Goal: Information Seeking & Learning: Learn about a topic

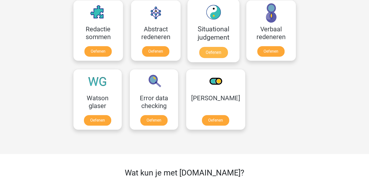
scroll to position [376, 0]
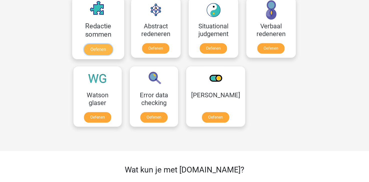
click at [85, 44] on link "Oefenen" at bounding box center [98, 49] width 29 height 11
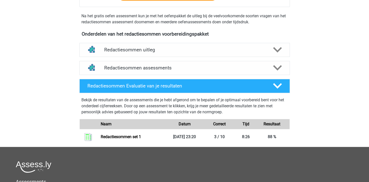
scroll to position [150, 0]
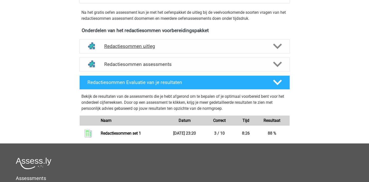
click at [140, 49] on h4 "Redactiesommen uitleg" at bounding box center [184, 46] width 161 height 6
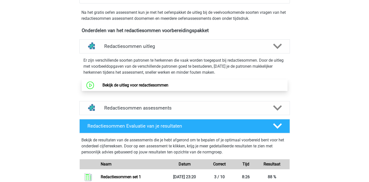
click at [124, 87] on link "Bekijk de uitleg voor redactiesommen" at bounding box center [135, 85] width 66 height 5
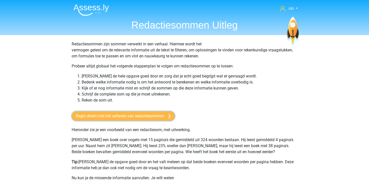
click at [115, 115] on link "Begin direct met het oefenen van redactiesommen" at bounding box center [123, 116] width 103 height 10
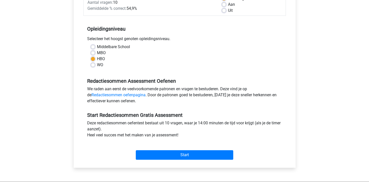
scroll to position [100, 0]
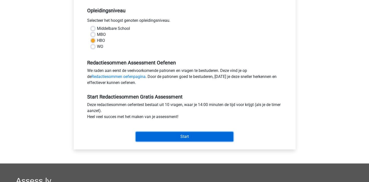
click at [195, 136] on input "Start" at bounding box center [184, 137] width 97 height 10
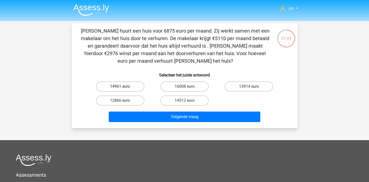
click at [125, 87] on label "14961 euro" at bounding box center [120, 86] width 48 height 10
click at [123, 87] on input "14961 euro" at bounding box center [121, 87] width 3 height 3
radio input "true"
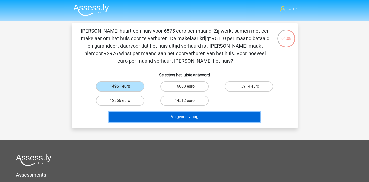
click at [176, 114] on button "Volgende vraag" at bounding box center [185, 117] width 152 height 11
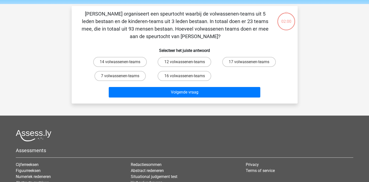
scroll to position [23, 0]
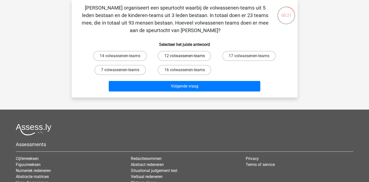
click at [178, 57] on label "12 volwassenen-teams" at bounding box center [185, 56] width 54 height 10
click at [184, 57] on input "12 volwassenen-teams" at bounding box center [185, 57] width 3 height 3
radio input "true"
click at [196, 93] on div "Chris organiseert een speurtocht waarbij de volwassenen-teams uit 5 leden besta…" at bounding box center [185, 48] width 226 height 97
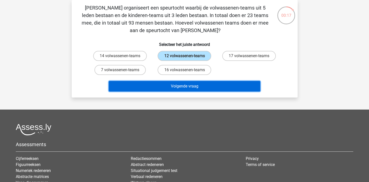
click at [182, 83] on button "Volgende vraag" at bounding box center [185, 86] width 152 height 11
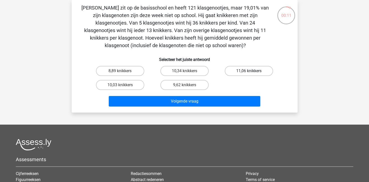
click at [253, 75] on label "11,06 knikkers" at bounding box center [249, 71] width 48 height 10
click at [252, 74] on input "11,06 knikkers" at bounding box center [250, 72] width 3 height 3
radio input "true"
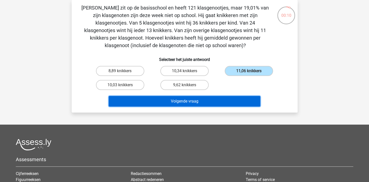
click at [229, 96] on button "Volgende vraag" at bounding box center [185, 101] width 152 height 11
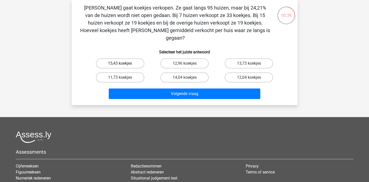
click at [120, 58] on label "15,43 koekjes" at bounding box center [120, 63] width 48 height 10
click at [120, 63] on input "15,43 koekjes" at bounding box center [121, 64] width 3 height 3
radio input "true"
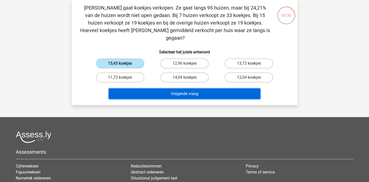
click at [164, 88] on button "Volgende vraag" at bounding box center [185, 93] width 152 height 11
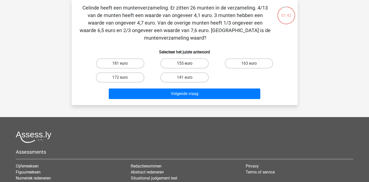
click at [169, 66] on label "155 euro" at bounding box center [184, 63] width 48 height 10
click at [184, 66] on input "155 euro" at bounding box center [185, 64] width 3 height 3
radio input "true"
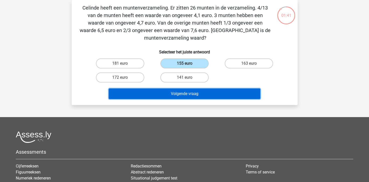
click at [168, 95] on button "Volgende vraag" at bounding box center [185, 93] width 152 height 11
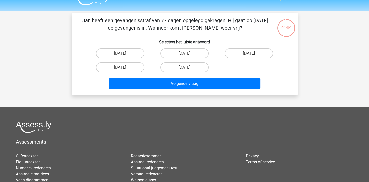
scroll to position [0, 0]
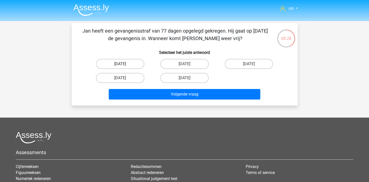
drag, startPoint x: 114, startPoint y: 64, endPoint x: 121, endPoint y: 68, distance: 7.8
click at [114, 64] on label "13 augustus" at bounding box center [120, 64] width 48 height 10
click at [120, 64] on input "13 augustus" at bounding box center [121, 65] width 3 height 3
radio input "true"
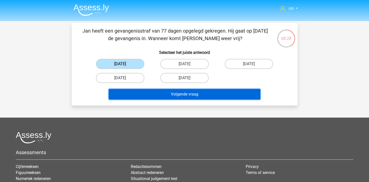
click at [161, 95] on button "Volgende vraag" at bounding box center [185, 94] width 152 height 11
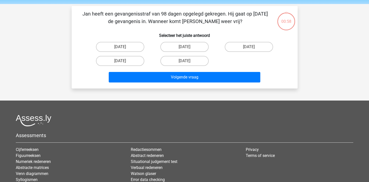
scroll to position [23, 0]
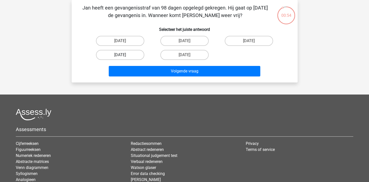
click at [116, 55] on label "22 augustus" at bounding box center [120, 55] width 48 height 10
click at [120, 55] on input "22 augustus" at bounding box center [121, 56] width 3 height 3
radio input "true"
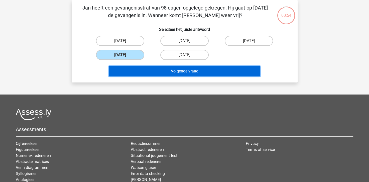
click at [144, 72] on button "Volgende vraag" at bounding box center [185, 71] width 152 height 11
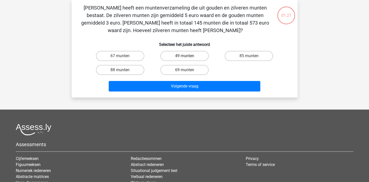
click at [198, 58] on label "49 munten" at bounding box center [184, 56] width 48 height 10
click at [188, 58] on input "49 munten" at bounding box center [185, 57] width 3 height 3
radio input "true"
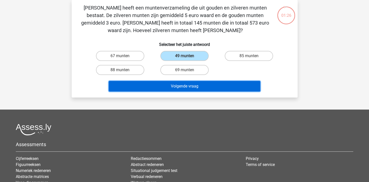
click at [217, 84] on button "Volgende vraag" at bounding box center [185, 86] width 152 height 11
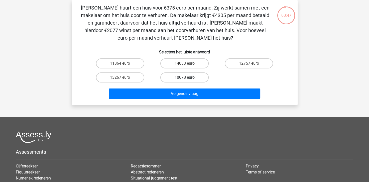
click at [194, 75] on label "10078 euro" at bounding box center [184, 77] width 48 height 10
click at [188, 77] on input "10078 euro" at bounding box center [185, 78] width 3 height 3
radio input "true"
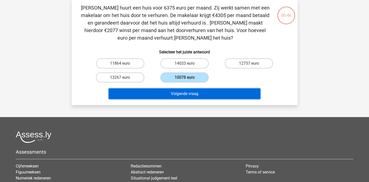
click at [193, 94] on button "Volgende vraag" at bounding box center [185, 93] width 152 height 11
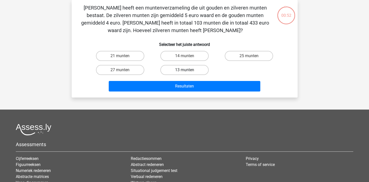
click at [174, 71] on label "13 munten" at bounding box center [184, 70] width 48 height 10
click at [184, 71] on input "13 munten" at bounding box center [185, 71] width 3 height 3
radio input "true"
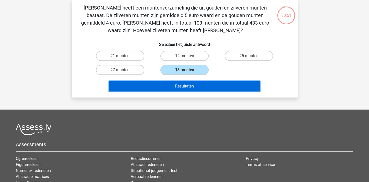
click at [175, 83] on button "Resultaten" at bounding box center [185, 86] width 152 height 11
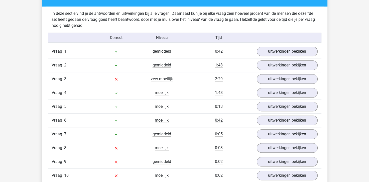
scroll to position [301, 0]
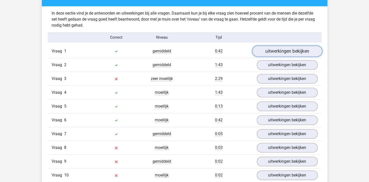
click at [278, 52] on link "uitwerkingen bekijken" at bounding box center [287, 51] width 70 height 11
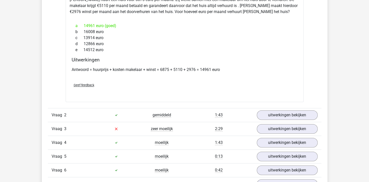
scroll to position [401, 0]
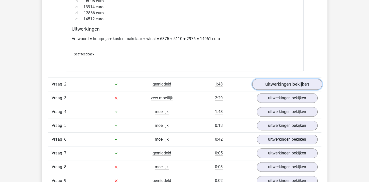
click at [294, 79] on link "uitwerkingen bekijken" at bounding box center [287, 84] width 70 height 11
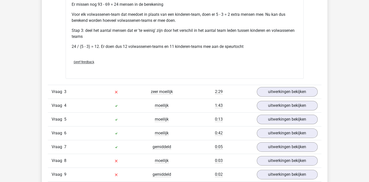
scroll to position [601, 0]
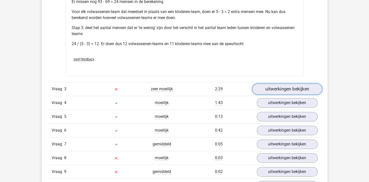
click at [283, 86] on link "uitwerkingen bekijken" at bounding box center [287, 88] width 70 height 11
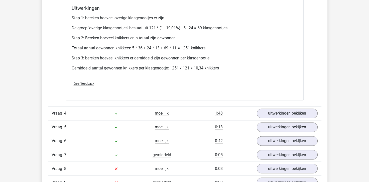
scroll to position [777, 0]
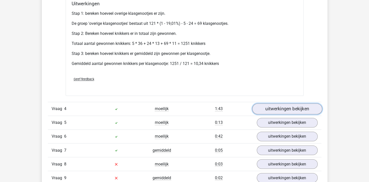
click at [280, 105] on link "uitwerkingen bekijken" at bounding box center [287, 108] width 70 height 11
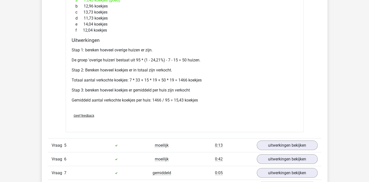
scroll to position [952, 0]
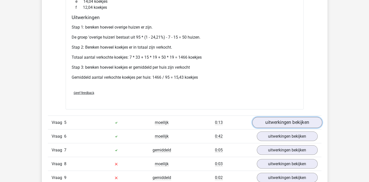
click at [284, 124] on link "uitwerkingen bekijken" at bounding box center [287, 122] width 70 height 11
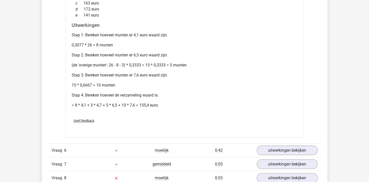
scroll to position [1153, 0]
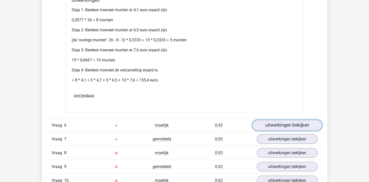
click at [275, 123] on link "uitwerkingen bekijken" at bounding box center [287, 125] width 70 height 11
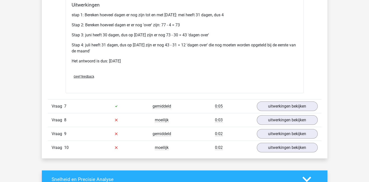
scroll to position [1353, 0]
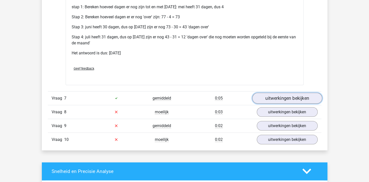
click at [274, 94] on link "uitwerkingen bekijken" at bounding box center [287, 98] width 70 height 11
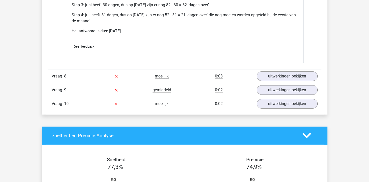
scroll to position [1553, 0]
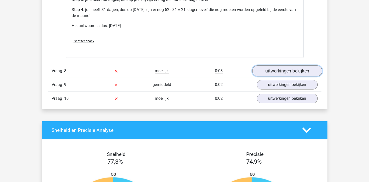
click at [287, 69] on link "uitwerkingen bekijken" at bounding box center [287, 70] width 70 height 11
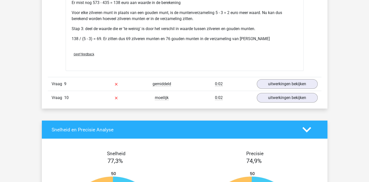
scroll to position [1754, 0]
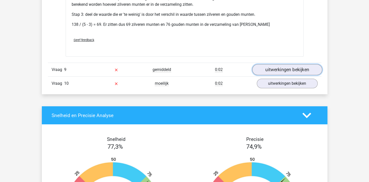
click at [272, 71] on link "uitwerkingen bekijken" at bounding box center [287, 69] width 70 height 11
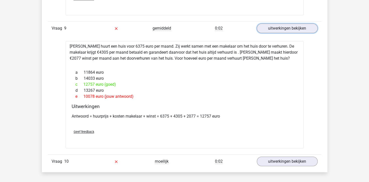
scroll to position [1804, 0]
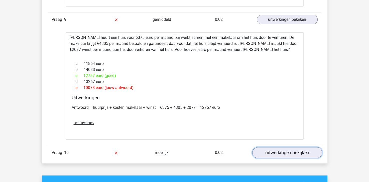
click at [276, 151] on link "uitwerkingen bekijken" at bounding box center [287, 152] width 70 height 11
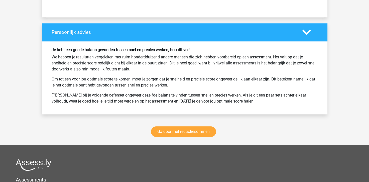
scroll to position [2330, 0]
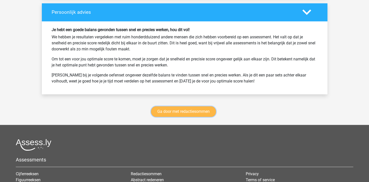
click at [183, 106] on link "Ga door met redactiesommen" at bounding box center [183, 111] width 65 height 11
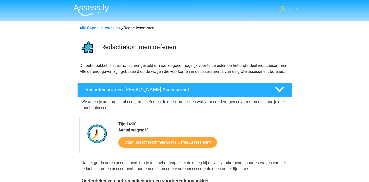
scroll to position [211, 0]
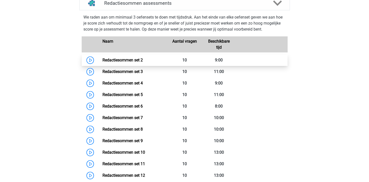
click at [117, 62] on link "Redactiesommen set 2" at bounding box center [122, 60] width 40 height 5
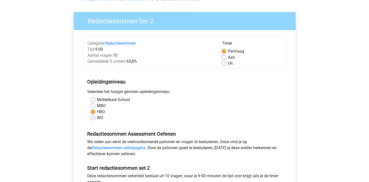
scroll to position [100, 0]
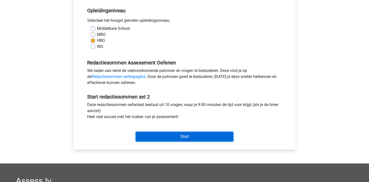
click at [188, 134] on input "Start" at bounding box center [184, 137] width 97 height 10
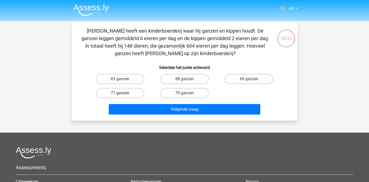
click at [99, 95] on label "77 ganzen" at bounding box center [120, 93] width 48 height 10
click at [120, 95] on input "77 ganzen" at bounding box center [121, 94] width 3 height 3
radio input "true"
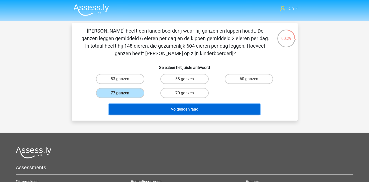
click at [162, 109] on button "Volgende vraag" at bounding box center [185, 109] width 152 height 11
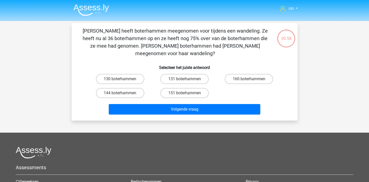
scroll to position [23, 0]
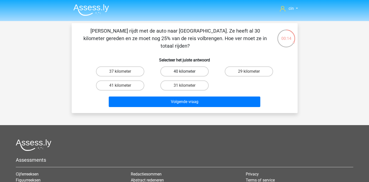
click at [190, 66] on label "40 kilometer" at bounding box center [184, 71] width 48 height 10
click at [188, 71] on input "40 kilometer" at bounding box center [185, 72] width 3 height 3
radio input "true"
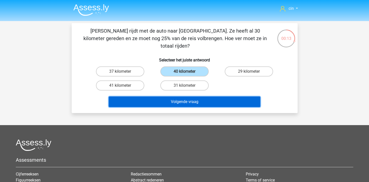
click at [214, 96] on button "Volgende vraag" at bounding box center [185, 101] width 152 height 11
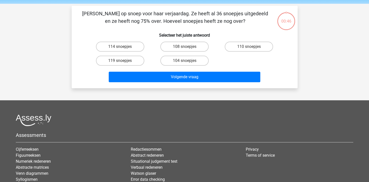
scroll to position [23, 0]
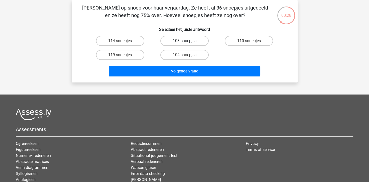
click at [174, 37] on label "108 snoepjes" at bounding box center [184, 41] width 48 height 10
click at [184, 41] on input "108 snoepjes" at bounding box center [185, 42] width 3 height 3
radio input "true"
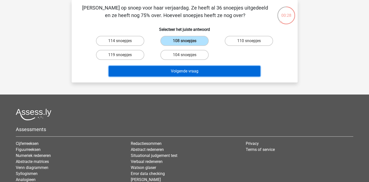
click at [187, 70] on button "Volgende vraag" at bounding box center [185, 71] width 152 height 11
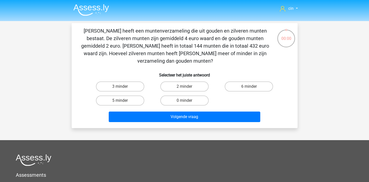
scroll to position [23, 0]
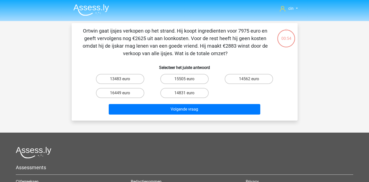
scroll to position [23, 0]
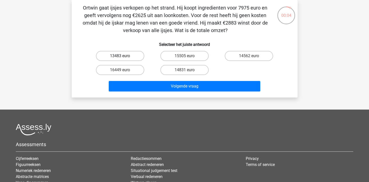
click at [119, 55] on label "13483 euro" at bounding box center [120, 56] width 48 height 10
click at [120, 56] on input "13483 euro" at bounding box center [121, 57] width 3 height 3
radio input "true"
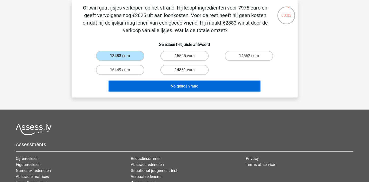
click at [151, 84] on button "Volgende vraag" at bounding box center [185, 86] width 152 height 11
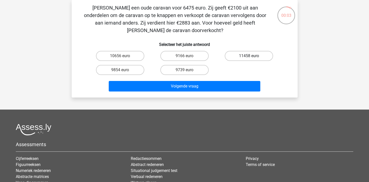
click at [241, 55] on label "11458 euro" at bounding box center [249, 56] width 48 height 10
click at [249, 56] on input "11458 euro" at bounding box center [250, 57] width 3 height 3
radio input "true"
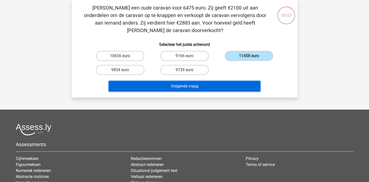
click at [221, 88] on button "Volgende vraag" at bounding box center [185, 86] width 152 height 11
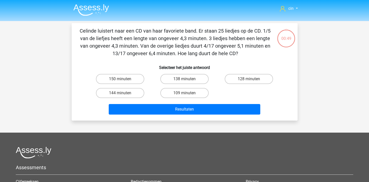
scroll to position [23, 0]
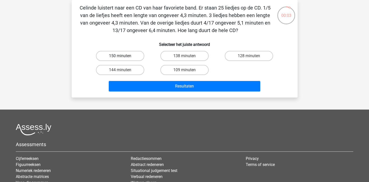
click at [115, 53] on label "150 minuten" at bounding box center [120, 56] width 48 height 10
click at [120, 56] on input "150 minuten" at bounding box center [121, 57] width 3 height 3
radio input "true"
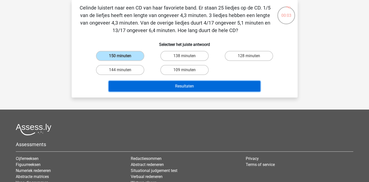
click at [138, 83] on button "Resultaten" at bounding box center [185, 86] width 152 height 11
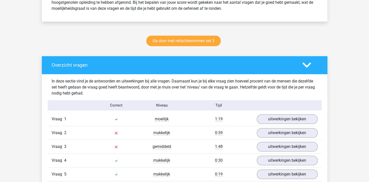
scroll to position [276, 0]
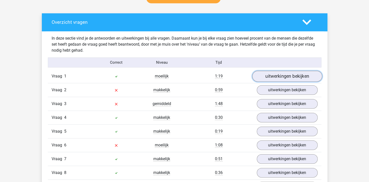
click at [289, 74] on link "uitwerkingen bekijken" at bounding box center [287, 76] width 70 height 11
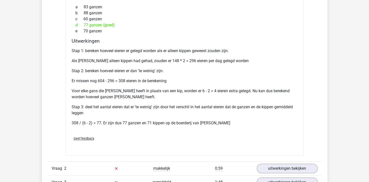
scroll to position [401, 0]
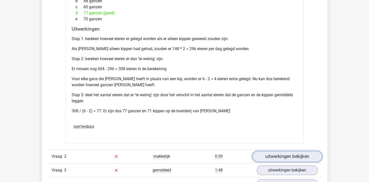
click at [283, 154] on link "uitwerkingen bekijken" at bounding box center [287, 156] width 70 height 11
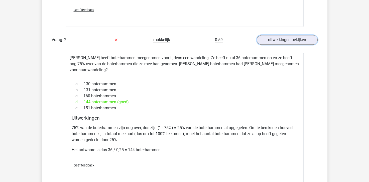
scroll to position [526, 0]
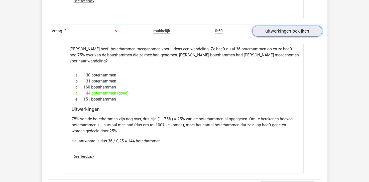
click at [266, 32] on link "uitwerkingen bekijken" at bounding box center [287, 31] width 70 height 11
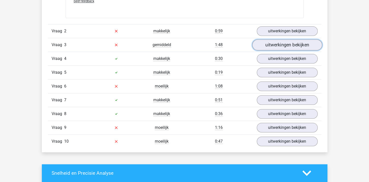
click at [267, 41] on link "uitwerkingen bekijken" at bounding box center [287, 44] width 70 height 11
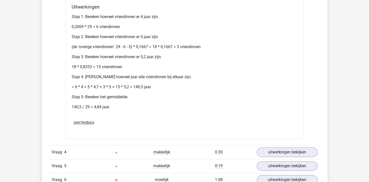
scroll to position [651, 0]
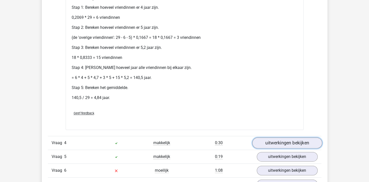
click at [270, 143] on link "uitwerkingen bekijken" at bounding box center [287, 142] width 70 height 11
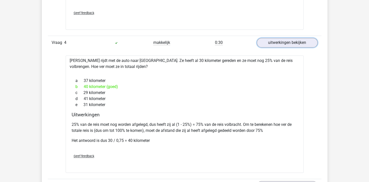
scroll to position [777, 0]
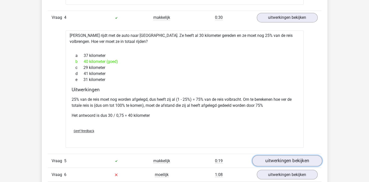
click at [283, 158] on link "uitwerkingen bekijken" at bounding box center [287, 160] width 70 height 11
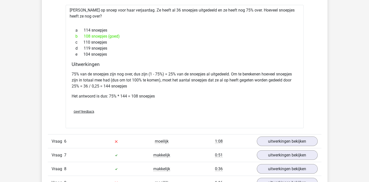
scroll to position [977, 0]
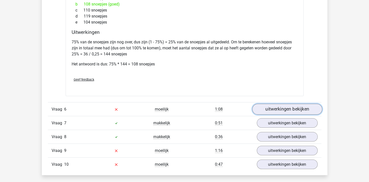
click at [261, 108] on link "uitwerkingen bekijken" at bounding box center [287, 109] width 70 height 11
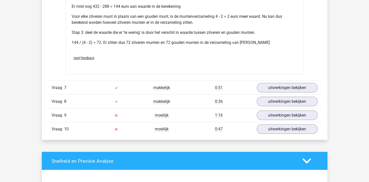
scroll to position [1203, 0]
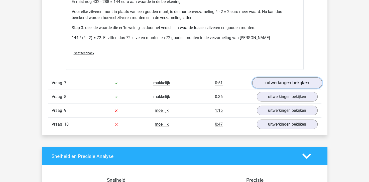
click at [274, 81] on link "uitwerkingen bekijken" at bounding box center [287, 83] width 70 height 11
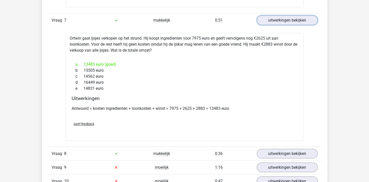
scroll to position [1278, 0]
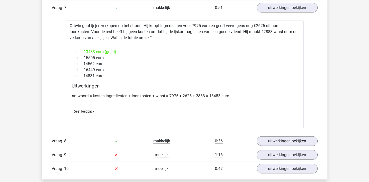
click at [292, 134] on div "Vraag 8 makkelijk 0:36 uitwerkingen bekijken" at bounding box center [185, 141] width 274 height 14
click at [294, 136] on link "uitwerkingen bekijken" at bounding box center [287, 141] width 70 height 11
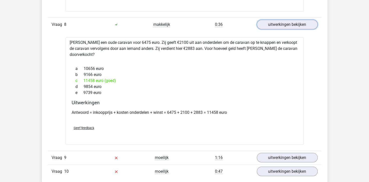
scroll to position [1403, 0]
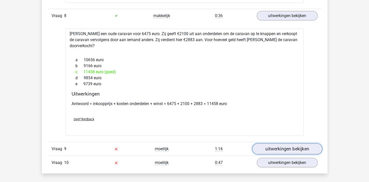
click at [283, 143] on link "uitwerkingen bekijken" at bounding box center [287, 148] width 70 height 11
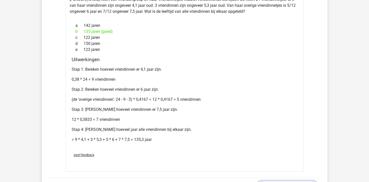
scroll to position [1604, 0]
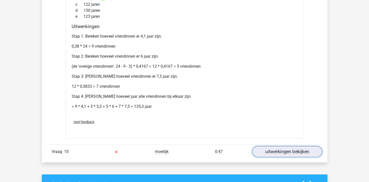
click at [280, 146] on link "uitwerkingen bekijken" at bounding box center [287, 151] width 70 height 11
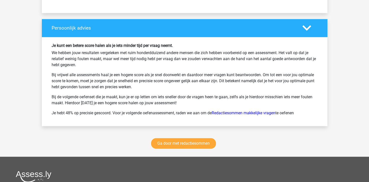
scroll to position [2130, 0]
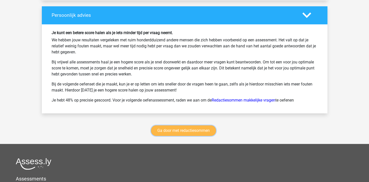
click at [182, 127] on link "Ga door met redactiesommen" at bounding box center [183, 130] width 65 height 11
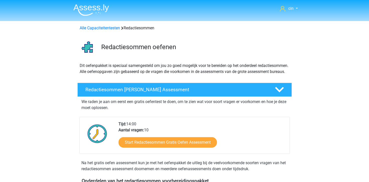
scroll to position [211, 0]
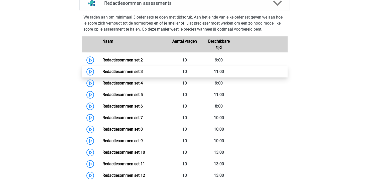
click at [130, 74] on link "Redactiesommen set 3" at bounding box center [122, 71] width 40 height 5
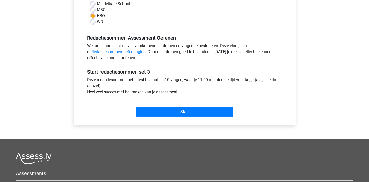
scroll to position [125, 0]
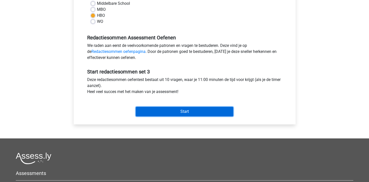
click at [202, 108] on input "Start" at bounding box center [184, 112] width 97 height 10
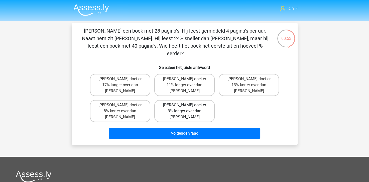
click at [171, 100] on label "[PERSON_NAME] doet er 9% langer over dan [PERSON_NAME]" at bounding box center [184, 111] width 60 height 22
click at [184, 105] on input "[PERSON_NAME] doet er 9% langer over dan [PERSON_NAME]" at bounding box center [185, 106] width 3 height 3
radio input "true"
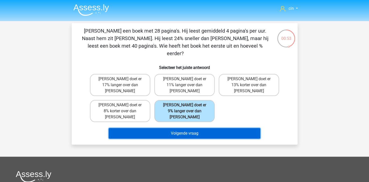
click at [178, 128] on button "Volgende vraag" at bounding box center [185, 133] width 152 height 11
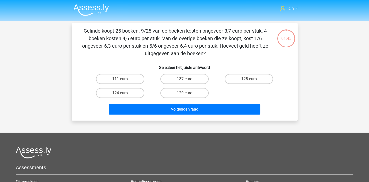
scroll to position [23, 0]
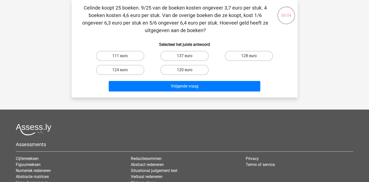
drag, startPoint x: 269, startPoint y: 49, endPoint x: 264, endPoint y: 50, distance: 5.4
click at [267, 49] on div "128 euro" at bounding box center [249, 56] width 64 height 14
click at [261, 54] on label "128 euro" at bounding box center [249, 56] width 48 height 10
click at [252, 56] on input "128 euro" at bounding box center [250, 57] width 3 height 3
radio input "true"
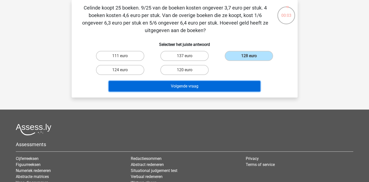
drag, startPoint x: 220, startPoint y: 84, endPoint x: 217, endPoint y: 84, distance: 3.8
click at [217, 84] on button "Volgende vraag" at bounding box center [185, 86] width 152 height 11
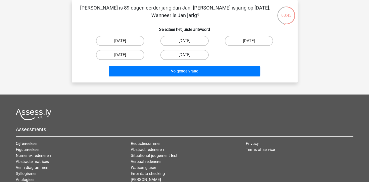
click at [191, 54] on label "14 september" at bounding box center [184, 55] width 48 height 10
click at [188, 55] on input "14 september" at bounding box center [185, 56] width 3 height 3
radio input "true"
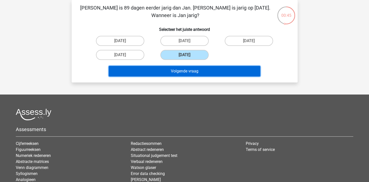
click at [185, 70] on button "Volgende vraag" at bounding box center [185, 71] width 152 height 11
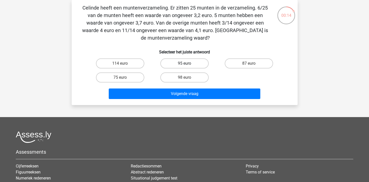
click at [195, 62] on label "95 euro" at bounding box center [184, 63] width 48 height 10
click at [188, 63] on input "95 euro" at bounding box center [185, 64] width 3 height 3
radio input "true"
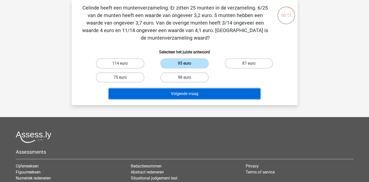
click at [218, 94] on button "Volgende vraag" at bounding box center [185, 93] width 152 height 11
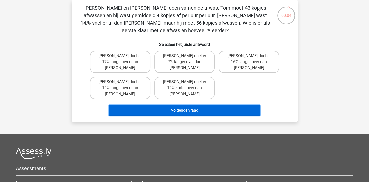
click at [168, 105] on button "Volgende vraag" at bounding box center [185, 110] width 152 height 11
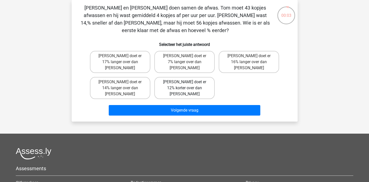
click at [185, 81] on label "Tom doet er 12% korter over dan Umberto" at bounding box center [184, 88] width 60 height 22
click at [185, 82] on input "Tom doet er 12% korter over dan Umberto" at bounding box center [185, 83] width 3 height 3
radio input "true"
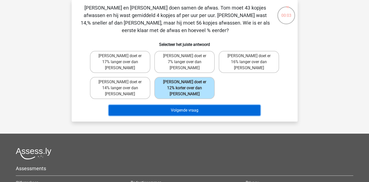
click at [194, 105] on button "Volgende vraag" at bounding box center [185, 110] width 152 height 11
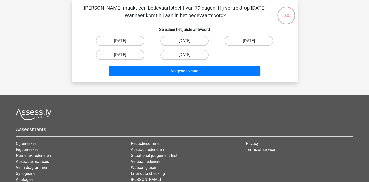
click at [180, 42] on label "4 oktober" at bounding box center [184, 41] width 48 height 10
click at [184, 42] on input "4 oktober" at bounding box center [185, 42] width 3 height 3
radio input "true"
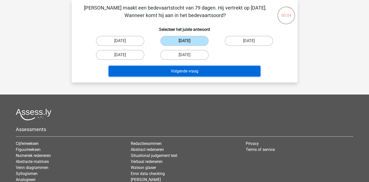
click at [200, 71] on button "Volgende vraag" at bounding box center [185, 71] width 152 height 11
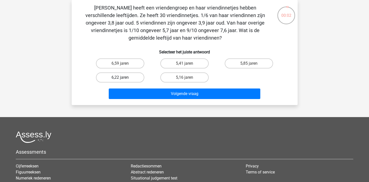
click at [121, 77] on label "6,22 jaren" at bounding box center [120, 77] width 48 height 10
click at [121, 77] on input "6,22 jaren" at bounding box center [121, 78] width 3 height 3
radio input "true"
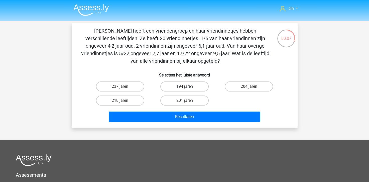
click at [170, 83] on label "194 jaren" at bounding box center [184, 86] width 48 height 10
click at [184, 86] on input "194 jaren" at bounding box center [185, 87] width 3 height 3
radio input "true"
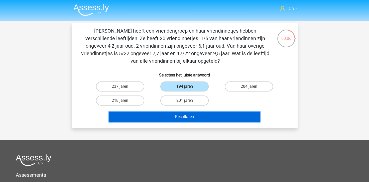
click at [154, 119] on button "Resultaten" at bounding box center [185, 117] width 152 height 11
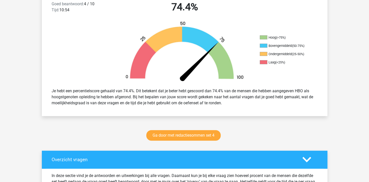
scroll to position [200, 0]
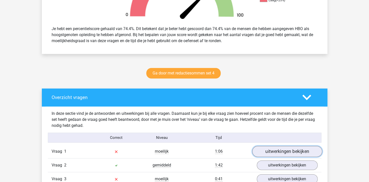
click at [287, 151] on link "uitwerkingen bekijken" at bounding box center [287, 151] width 70 height 11
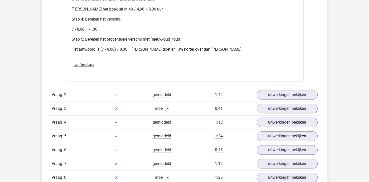
scroll to position [476, 0]
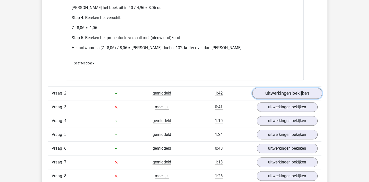
click at [270, 90] on link "uitwerkingen bekijken" at bounding box center [287, 93] width 70 height 11
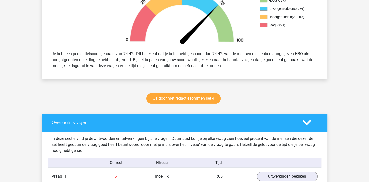
scroll to position [0, 0]
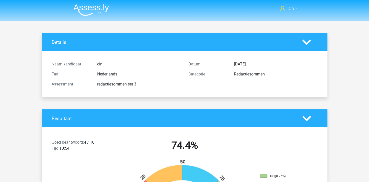
click at [89, 6] on img at bounding box center [91, 10] width 36 height 12
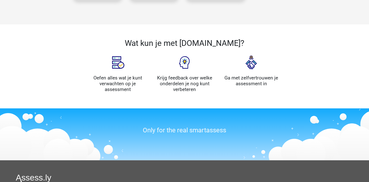
scroll to position [451, 0]
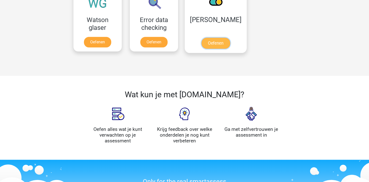
click at [213, 38] on link "Oefenen" at bounding box center [215, 43] width 29 height 11
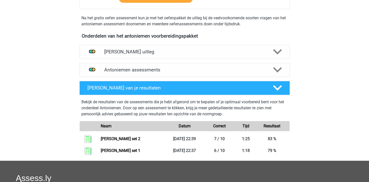
scroll to position [150, 0]
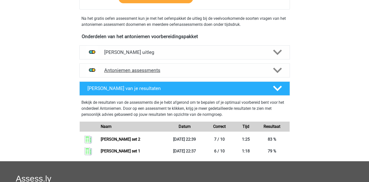
click at [135, 71] on h4 "Antoniemen assessments" at bounding box center [184, 70] width 161 height 6
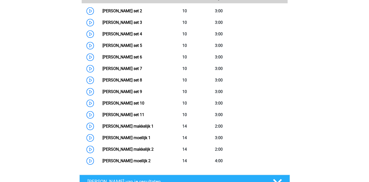
scroll to position [276, 0]
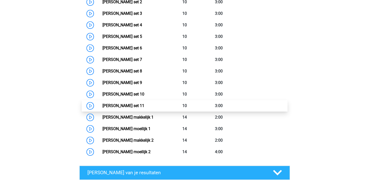
click at [117, 103] on link "[PERSON_NAME] set 11" at bounding box center [123, 105] width 42 height 5
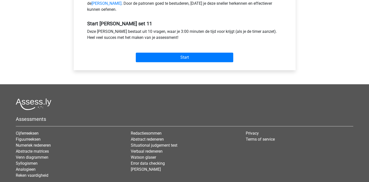
scroll to position [175, 0]
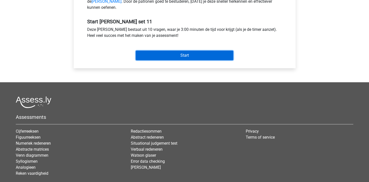
click at [186, 60] on input "Start" at bounding box center [184, 56] width 97 height 10
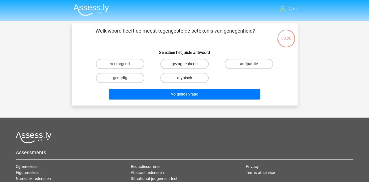
click at [245, 63] on label "antipathie" at bounding box center [249, 64] width 48 height 10
click at [249, 64] on input "antipathie" at bounding box center [250, 65] width 3 height 3
radio input "true"
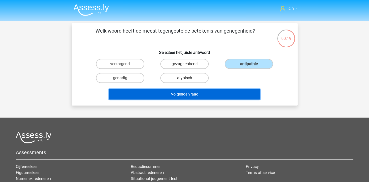
click at [231, 93] on button "Volgende vraag" at bounding box center [185, 94] width 152 height 11
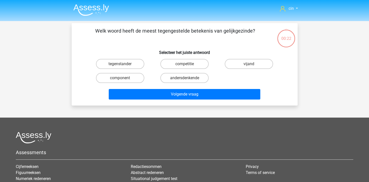
scroll to position [23, 0]
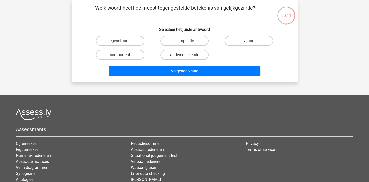
click at [179, 55] on label "andersdenkende" at bounding box center [184, 55] width 48 height 10
click at [184, 55] on input "andersdenkende" at bounding box center [185, 56] width 3 height 3
radio input "true"
click at [257, 43] on label "vijand" at bounding box center [249, 41] width 48 height 10
click at [252, 43] on input "vijand" at bounding box center [250, 42] width 3 height 3
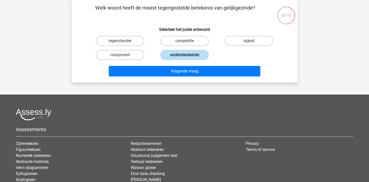
radio input "true"
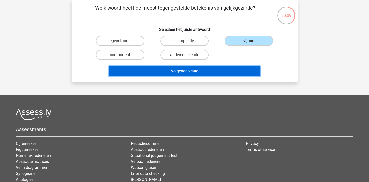
click at [231, 70] on button "Volgende vraag" at bounding box center [185, 71] width 152 height 11
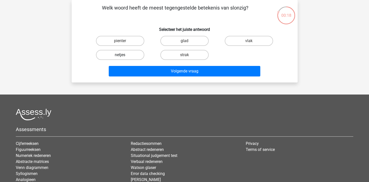
click at [110, 52] on label "netjes" at bounding box center [120, 55] width 48 height 10
click at [120, 55] on input "netjes" at bounding box center [121, 56] width 3 height 3
radio input "true"
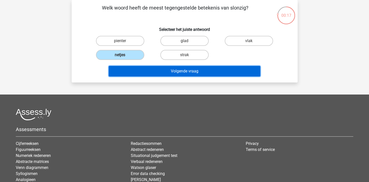
click at [149, 73] on button "Volgende vraag" at bounding box center [185, 71] width 152 height 11
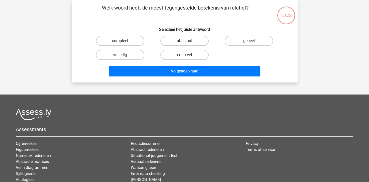
click at [165, 37] on label "absoluut" at bounding box center [184, 41] width 48 height 10
click at [184, 41] on input "absoluut" at bounding box center [185, 42] width 3 height 3
radio input "true"
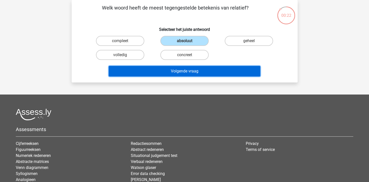
click at [160, 68] on button "Volgende vraag" at bounding box center [185, 71] width 152 height 11
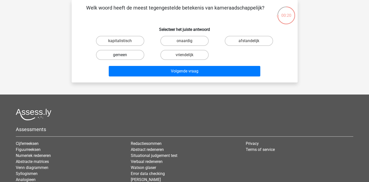
click at [137, 54] on label "gemeen" at bounding box center [120, 55] width 48 height 10
click at [123, 55] on input "gemeen" at bounding box center [121, 56] width 3 height 3
radio input "true"
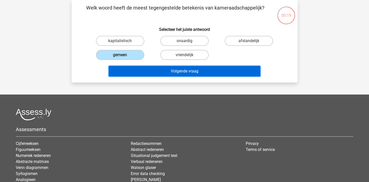
click at [147, 67] on button "Volgende vraag" at bounding box center [185, 71] width 152 height 11
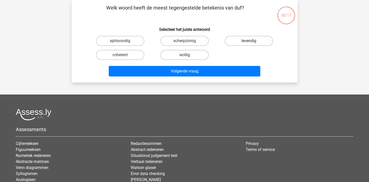
click at [261, 40] on label "levendig" at bounding box center [249, 41] width 48 height 10
click at [252, 41] on input "levendig" at bounding box center [250, 42] width 3 height 3
radio input "true"
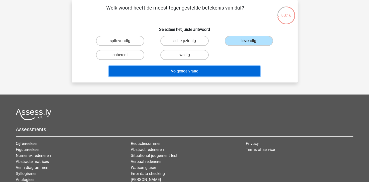
click at [176, 72] on button "Volgende vraag" at bounding box center [185, 71] width 152 height 11
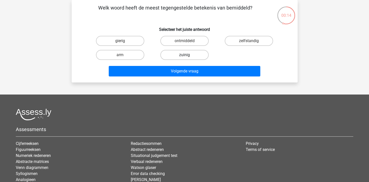
click at [182, 57] on label "zuinig" at bounding box center [184, 55] width 48 height 10
click at [184, 57] on input "zuinig" at bounding box center [185, 56] width 3 height 3
radio input "true"
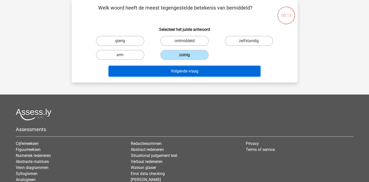
click at [177, 71] on button "Volgende vraag" at bounding box center [185, 71] width 152 height 11
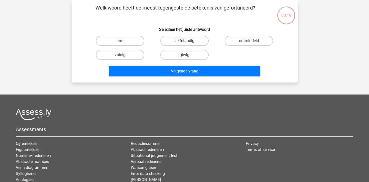
click at [103, 34] on div "arm" at bounding box center [120, 41] width 64 height 14
click at [104, 37] on label "arm" at bounding box center [120, 41] width 48 height 10
click at [120, 41] on input "arm" at bounding box center [121, 42] width 3 height 3
radio input "true"
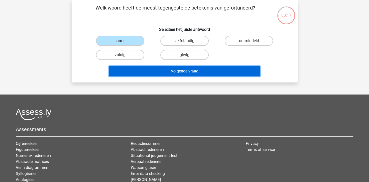
click at [134, 75] on button "Volgende vraag" at bounding box center [185, 71] width 152 height 11
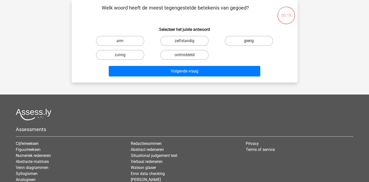
drag, startPoint x: 236, startPoint y: 44, endPoint x: 231, endPoint y: 48, distance: 6.3
click at [236, 44] on label "gierig" at bounding box center [249, 41] width 48 height 10
click at [249, 44] on input "gierig" at bounding box center [250, 42] width 3 height 3
radio input "true"
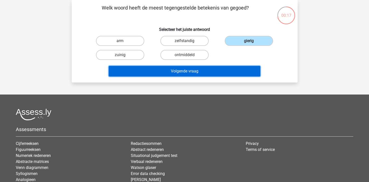
click at [214, 69] on button "Volgende vraag" at bounding box center [185, 71] width 152 height 11
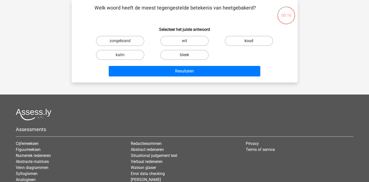
click at [248, 43] on label "koud" at bounding box center [249, 41] width 48 height 10
click at [249, 43] on input "koud" at bounding box center [250, 42] width 3 height 3
radio input "true"
click at [197, 55] on label "bleek" at bounding box center [184, 55] width 48 height 10
click at [188, 55] on input "bleek" at bounding box center [185, 56] width 3 height 3
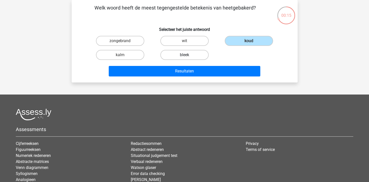
radio input "true"
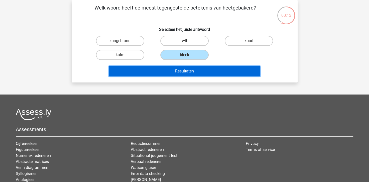
click at [201, 70] on button "Resultaten" at bounding box center [185, 71] width 152 height 11
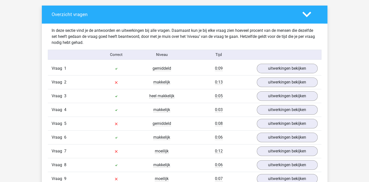
scroll to position [276, 0]
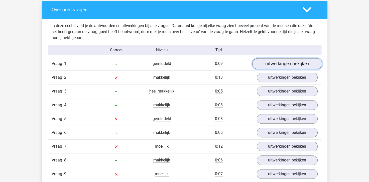
click at [279, 63] on link "uitwerkingen bekijken" at bounding box center [287, 63] width 70 height 11
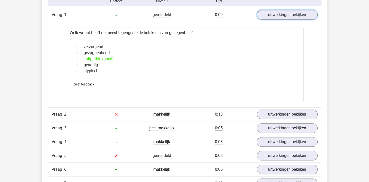
scroll to position [326, 0]
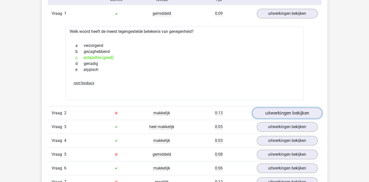
click at [299, 110] on link "uitwerkingen bekijken" at bounding box center [287, 112] width 70 height 11
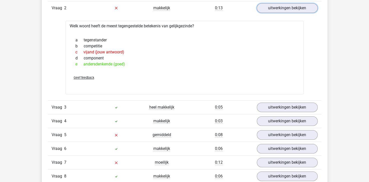
scroll to position [451, 0]
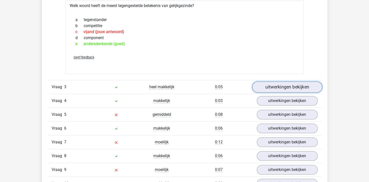
click at [273, 85] on link "uitwerkingen bekijken" at bounding box center [287, 86] width 70 height 11
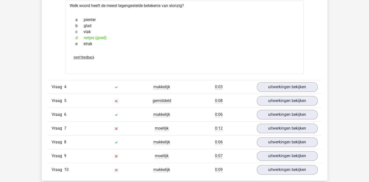
scroll to position [576, 0]
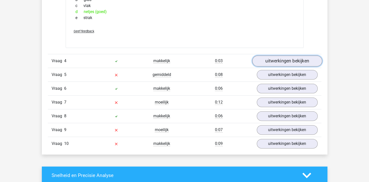
click at [279, 60] on link "uitwerkingen bekijken" at bounding box center [287, 60] width 70 height 11
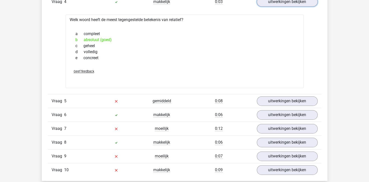
scroll to position [651, 0]
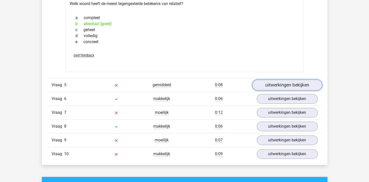
click at [277, 83] on link "uitwerkingen bekijken" at bounding box center [287, 84] width 70 height 11
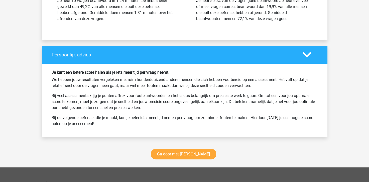
scroll to position [1052, 0]
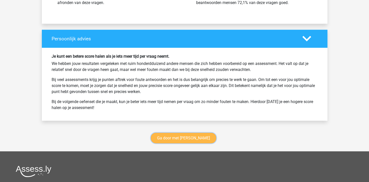
click at [196, 137] on link "Ga door met antoniemen" at bounding box center [183, 138] width 65 height 11
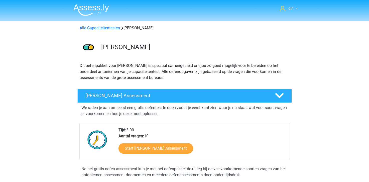
scroll to position [211, 0]
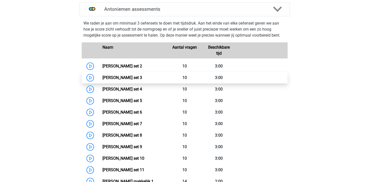
click at [125, 75] on link "Antoniemen set 3" at bounding box center [122, 77] width 40 height 5
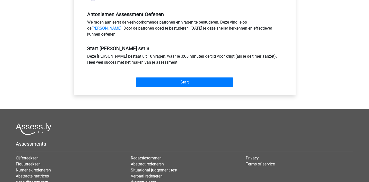
scroll to position [150, 0]
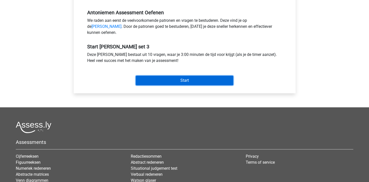
click at [153, 85] on input "Start" at bounding box center [184, 81] width 97 height 10
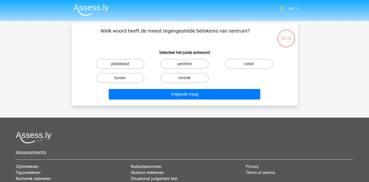
click at [102, 62] on label "platteland" at bounding box center [120, 64] width 48 height 10
click at [120, 64] on input "platteland" at bounding box center [121, 65] width 3 height 3
radio input "true"
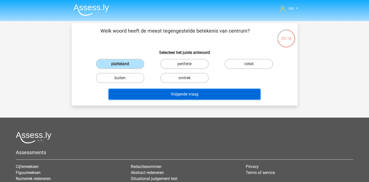
click at [190, 94] on button "Volgende vraag" at bounding box center [185, 94] width 152 height 11
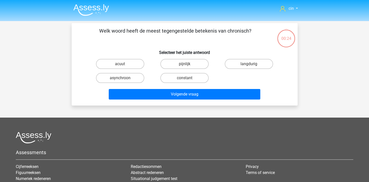
scroll to position [23, 0]
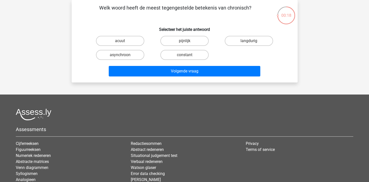
click at [121, 43] on input "acuut" at bounding box center [121, 42] width 3 height 3
radio input "true"
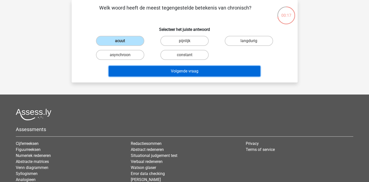
click at [140, 67] on button "Volgende vraag" at bounding box center [185, 71] width 152 height 11
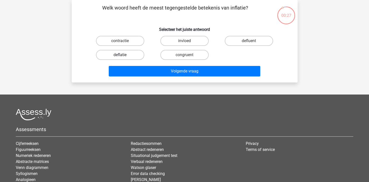
click at [135, 54] on label "deflatie" at bounding box center [120, 55] width 48 height 10
click at [123, 55] on input "deflatie" at bounding box center [121, 56] width 3 height 3
radio input "true"
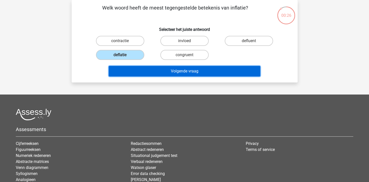
click at [145, 68] on button "Volgende vraag" at bounding box center [185, 71] width 152 height 11
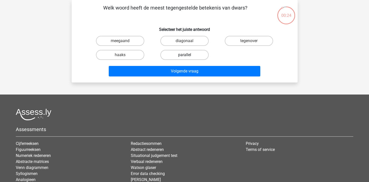
click at [190, 55] on label "parallel" at bounding box center [184, 55] width 48 height 10
click at [188, 55] on input "parallel" at bounding box center [185, 56] width 3 height 3
radio input "true"
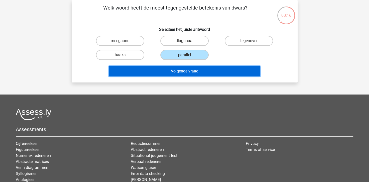
click at [139, 69] on button "Volgende vraag" at bounding box center [185, 71] width 152 height 11
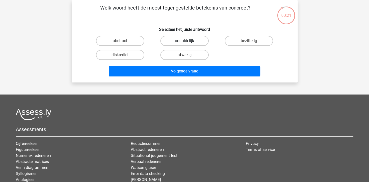
click at [194, 44] on label "onduidelijk" at bounding box center [184, 41] width 48 height 10
click at [188, 44] on input "onduidelijk" at bounding box center [185, 42] width 3 height 3
radio input "true"
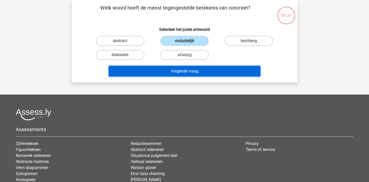
click at [201, 68] on button "Volgende vraag" at bounding box center [185, 71] width 152 height 11
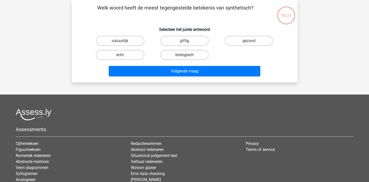
drag, startPoint x: 178, startPoint y: 53, endPoint x: 175, endPoint y: 65, distance: 12.8
click at [178, 52] on label "biologisch" at bounding box center [184, 55] width 48 height 10
click at [184, 55] on input "biologisch" at bounding box center [185, 56] width 3 height 3
radio input "true"
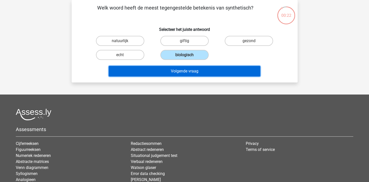
click at [175, 67] on button "Volgende vraag" at bounding box center [185, 71] width 152 height 11
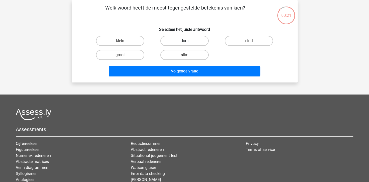
click at [177, 44] on label "dom" at bounding box center [184, 41] width 48 height 10
click at [184, 44] on input "dom" at bounding box center [185, 42] width 3 height 3
radio input "true"
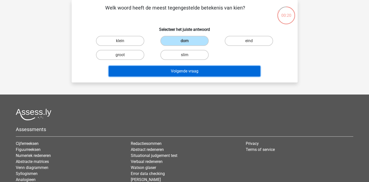
click at [170, 69] on button "Volgende vraag" at bounding box center [185, 71] width 152 height 11
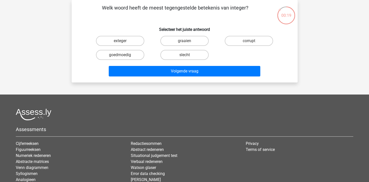
drag, startPoint x: 241, startPoint y: 39, endPoint x: 236, endPoint y: 46, distance: 8.3
click at [238, 43] on label "corrupt" at bounding box center [249, 41] width 48 height 10
click at [249, 43] on input "corrupt" at bounding box center [250, 42] width 3 height 3
radio input "true"
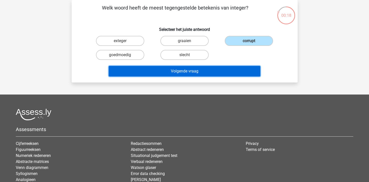
click at [231, 69] on button "Volgende vraag" at bounding box center [185, 71] width 152 height 11
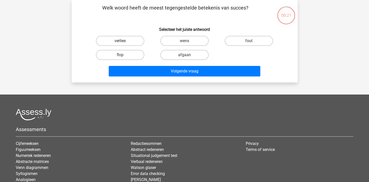
click at [124, 40] on label "verlies" at bounding box center [120, 41] width 48 height 10
click at [123, 41] on input "verlies" at bounding box center [121, 42] width 3 height 3
radio input "true"
drag, startPoint x: 124, startPoint y: 53, endPoint x: 124, endPoint y: 60, distance: 6.5
click at [124, 54] on label "flop" at bounding box center [120, 55] width 48 height 10
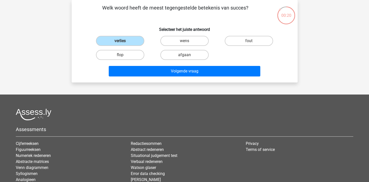
click at [123, 55] on input "flop" at bounding box center [121, 56] width 3 height 3
radio input "true"
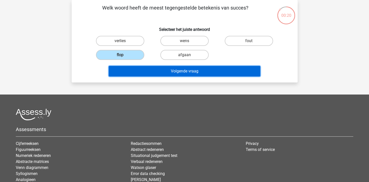
click at [130, 67] on button "Volgende vraag" at bounding box center [185, 71] width 152 height 11
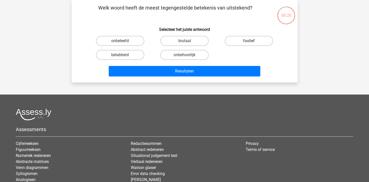
click at [245, 44] on label "foutief" at bounding box center [249, 41] width 48 height 10
click at [249, 44] on input "foutief" at bounding box center [250, 42] width 3 height 3
radio input "true"
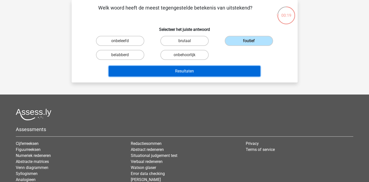
click at [178, 71] on button "Resultaten" at bounding box center [185, 71] width 152 height 11
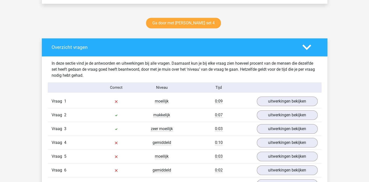
scroll to position [301, 0]
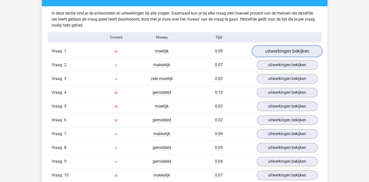
click at [266, 48] on link "uitwerkingen bekijken" at bounding box center [287, 51] width 70 height 11
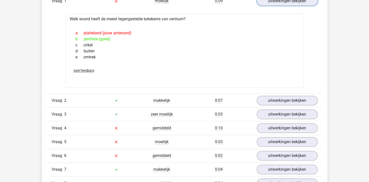
scroll to position [376, 0]
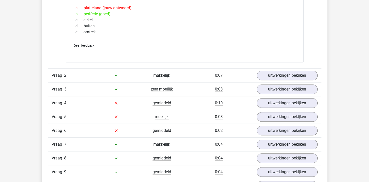
click at [256, 75] on div "uitwerkingen bekijken" at bounding box center [287, 76] width 68 height 10
click at [259, 74] on link "uitwerkingen bekijken" at bounding box center [287, 75] width 70 height 11
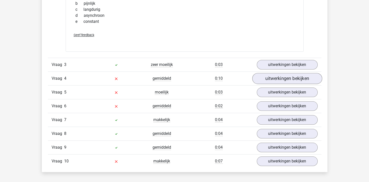
scroll to position [501, 0]
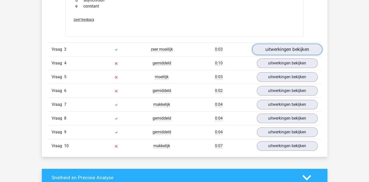
click at [292, 49] on link "uitwerkingen bekijken" at bounding box center [287, 49] width 70 height 11
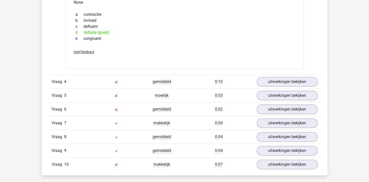
scroll to position [601, 0]
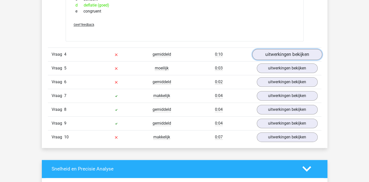
click at [296, 52] on link "uitwerkingen bekijken" at bounding box center [287, 54] width 70 height 11
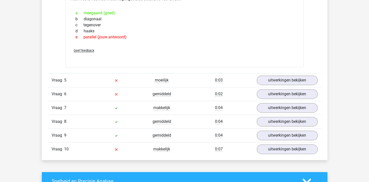
scroll to position [677, 0]
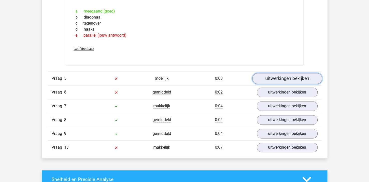
click at [274, 76] on link "uitwerkingen bekijken" at bounding box center [287, 78] width 70 height 11
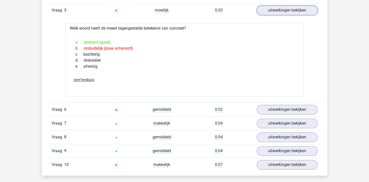
scroll to position [752, 0]
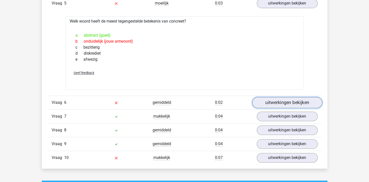
click at [296, 99] on link "uitwerkingen bekijken" at bounding box center [287, 102] width 70 height 11
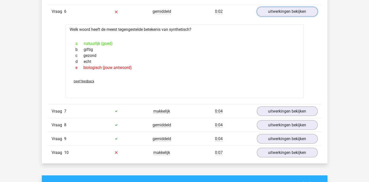
scroll to position [852, 0]
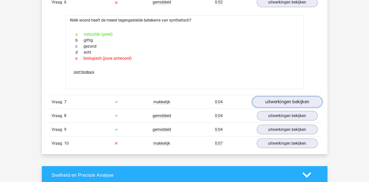
click at [273, 98] on link "uitwerkingen bekijken" at bounding box center [287, 101] width 70 height 11
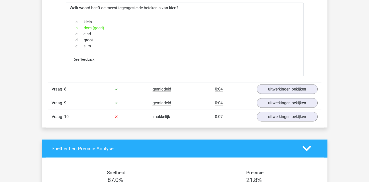
scroll to position [977, 0]
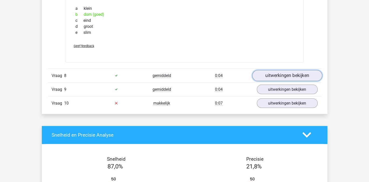
click at [280, 75] on link "uitwerkingen bekijken" at bounding box center [287, 75] width 70 height 11
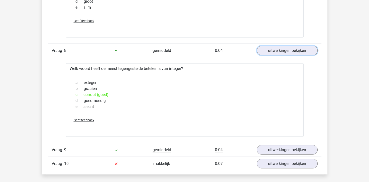
scroll to position [1052, 0]
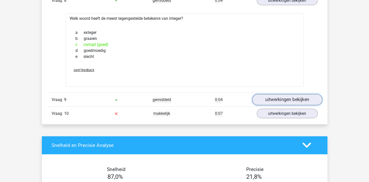
click at [287, 101] on link "uitwerkingen bekijken" at bounding box center [287, 99] width 70 height 11
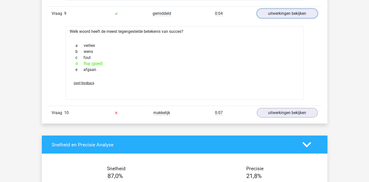
scroll to position [1153, 0]
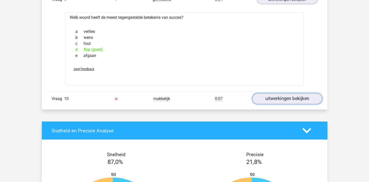
click at [285, 95] on link "uitwerkingen bekijken" at bounding box center [287, 98] width 70 height 11
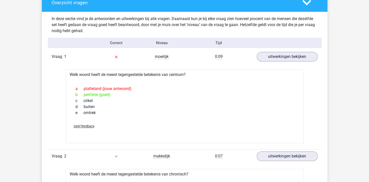
scroll to position [200, 0]
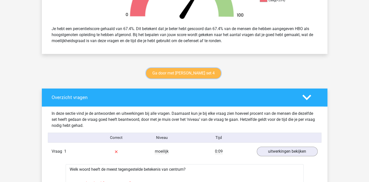
click at [176, 73] on link "Ga door met antoniemen set 4" at bounding box center [183, 73] width 75 height 11
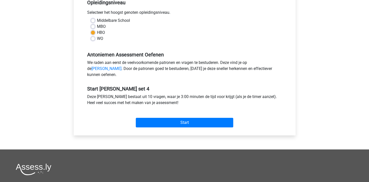
scroll to position [125, 0]
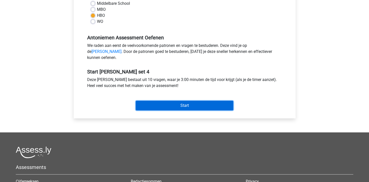
click at [177, 108] on input "Start" at bounding box center [184, 106] width 97 height 10
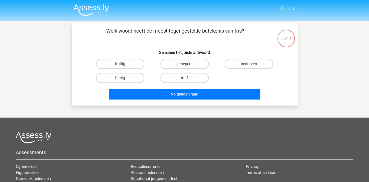
click at [180, 77] on label "muf" at bounding box center [184, 78] width 48 height 10
click at [184, 78] on input "muf" at bounding box center [185, 79] width 3 height 3
radio input "true"
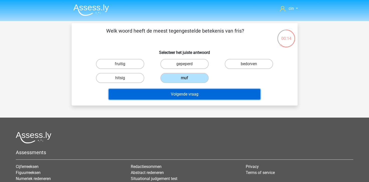
click at [187, 91] on button "Volgende vraag" at bounding box center [185, 94] width 152 height 11
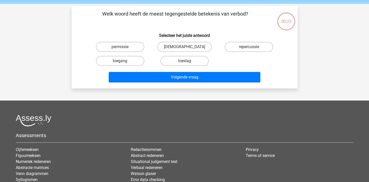
scroll to position [23, 0]
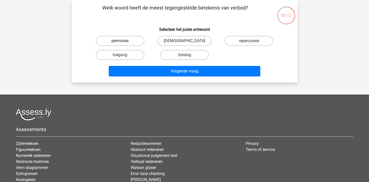
click at [104, 41] on label "permissie" at bounding box center [120, 41] width 48 height 10
click at [120, 41] on input "permissie" at bounding box center [121, 42] width 3 height 3
radio input "true"
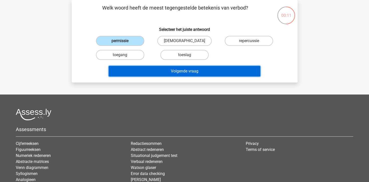
click at [183, 72] on button "Volgende vraag" at bounding box center [185, 71] width 152 height 11
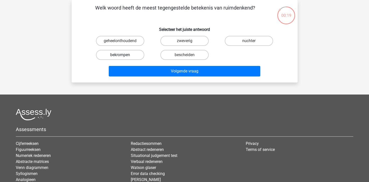
click at [135, 54] on label "bekrompen" at bounding box center [120, 55] width 48 height 10
click at [123, 55] on input "bekrompen" at bounding box center [121, 56] width 3 height 3
radio input "true"
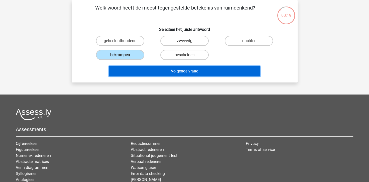
click at [168, 66] on button "Volgende vraag" at bounding box center [185, 71] width 152 height 11
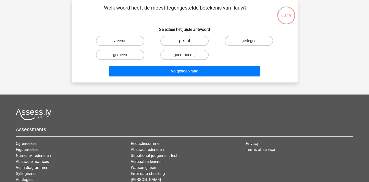
click at [187, 40] on label "pikant" at bounding box center [184, 41] width 48 height 10
click at [187, 41] on input "pikant" at bounding box center [185, 42] width 3 height 3
radio input "true"
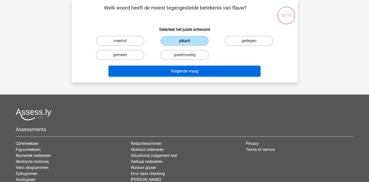
click at [186, 73] on button "Volgende vraag" at bounding box center [185, 71] width 152 height 11
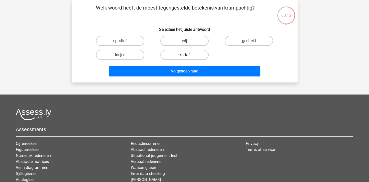
click at [115, 56] on label "losjes" at bounding box center [120, 55] width 48 height 10
click at [120, 56] on input "losjes" at bounding box center [121, 56] width 3 height 3
radio input "true"
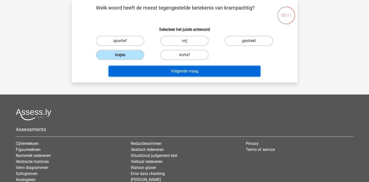
click at [185, 71] on button "Volgende vraag" at bounding box center [185, 71] width 152 height 11
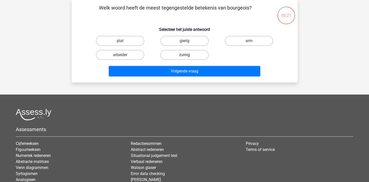
click at [182, 59] on label "zuinig" at bounding box center [184, 55] width 48 height 10
click at [184, 58] on input "zuinig" at bounding box center [185, 56] width 3 height 3
radio input "true"
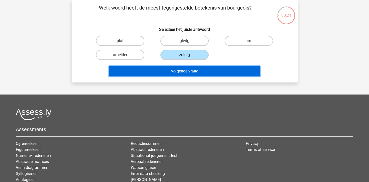
click at [183, 68] on button "Volgende vraag" at bounding box center [185, 71] width 152 height 11
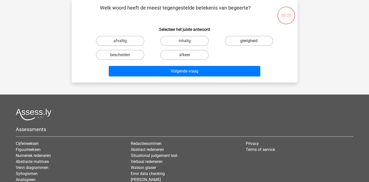
click at [255, 37] on label "gierigheid" at bounding box center [249, 41] width 48 height 10
click at [252, 41] on input "gierigheid" at bounding box center [250, 42] width 3 height 3
radio input "true"
click at [113, 56] on label "bescheiden" at bounding box center [120, 55] width 48 height 10
click at [120, 56] on input "bescheiden" at bounding box center [121, 56] width 3 height 3
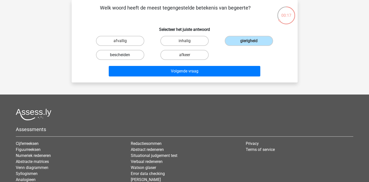
radio input "true"
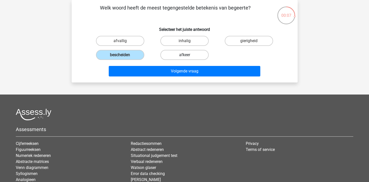
click at [183, 56] on label "afkeer" at bounding box center [184, 55] width 48 height 10
click at [184, 56] on input "afkeer" at bounding box center [185, 56] width 3 height 3
radio input "true"
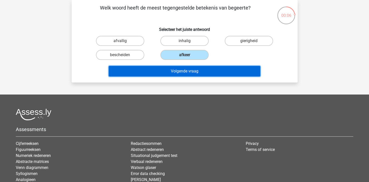
click at [185, 69] on button "Volgende vraag" at bounding box center [185, 71] width 152 height 11
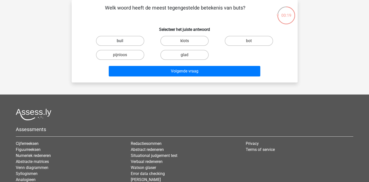
click at [127, 44] on label "buil" at bounding box center [120, 41] width 48 height 10
click at [123, 44] on input "buil" at bounding box center [121, 42] width 3 height 3
radio input "true"
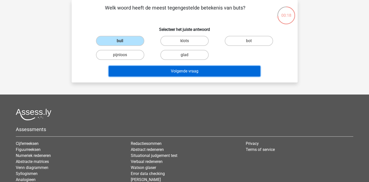
click at [186, 69] on button "Volgende vraag" at bounding box center [185, 71] width 152 height 11
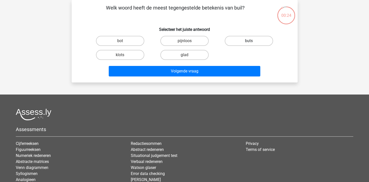
click at [246, 44] on label "buts" at bounding box center [249, 41] width 48 height 10
click at [249, 44] on input "buts" at bounding box center [250, 42] width 3 height 3
radio input "true"
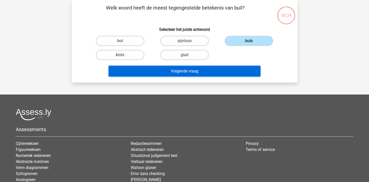
click at [181, 68] on button "Volgende vraag" at bounding box center [185, 71] width 152 height 11
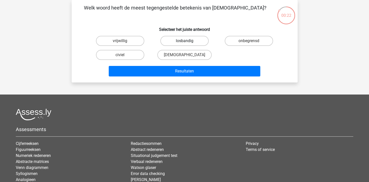
click at [185, 40] on label "losbandig" at bounding box center [184, 41] width 48 height 10
click at [185, 41] on input "losbandig" at bounding box center [185, 42] width 3 height 3
radio input "true"
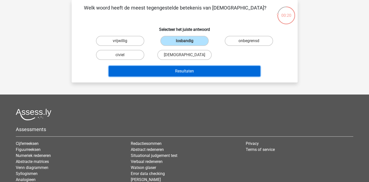
click at [186, 73] on button "Resultaten" at bounding box center [185, 71] width 152 height 11
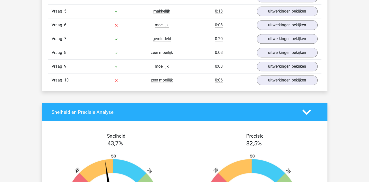
scroll to position [401, 0]
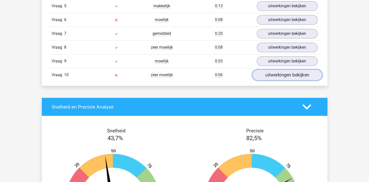
click at [290, 72] on link "uitwerkingen bekijken" at bounding box center [287, 75] width 70 height 11
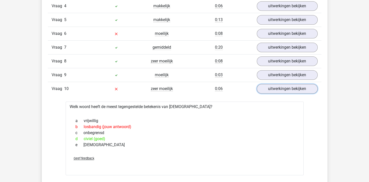
scroll to position [376, 0]
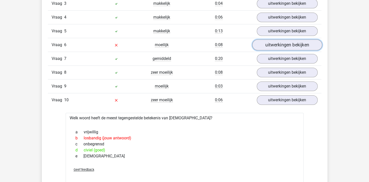
click at [273, 44] on link "uitwerkingen bekijken" at bounding box center [287, 45] width 70 height 11
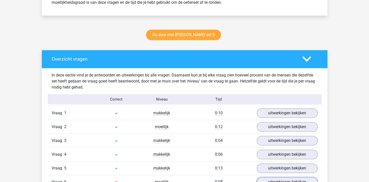
scroll to position [226, 0]
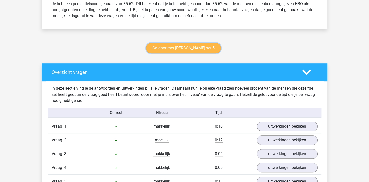
click at [162, 45] on link "Ga door met [PERSON_NAME] set 5" at bounding box center [183, 48] width 75 height 11
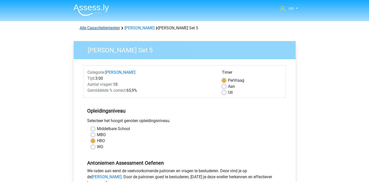
click at [114, 28] on link "Alle Capaciteitentesten" at bounding box center [100, 28] width 40 height 5
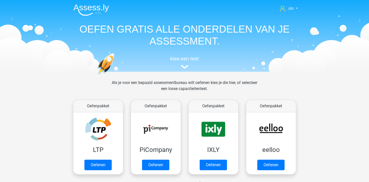
scroll to position [212, 0]
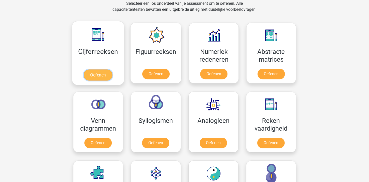
click at [108, 69] on link "Oefenen" at bounding box center [98, 74] width 29 height 11
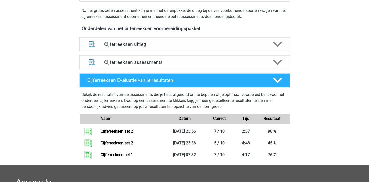
scroll to position [200, 0]
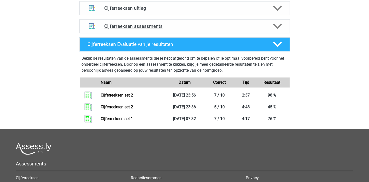
click at [147, 29] on h4 "Cijferreeksen assessments" at bounding box center [184, 26] width 161 height 6
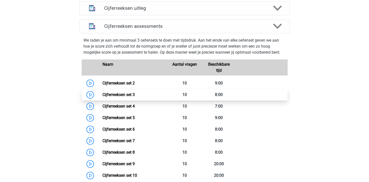
click at [123, 97] on link "Cijferreeksen set 3" at bounding box center [118, 94] width 32 height 5
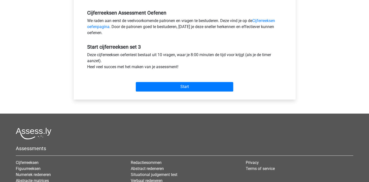
scroll to position [150, 0]
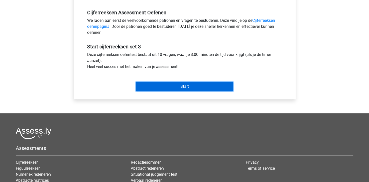
click at [184, 90] on input "Start" at bounding box center [184, 87] width 97 height 10
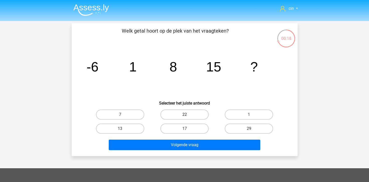
click at [195, 112] on label "22" at bounding box center [184, 114] width 48 height 10
click at [188, 115] on input "22" at bounding box center [185, 116] width 3 height 3
radio input "true"
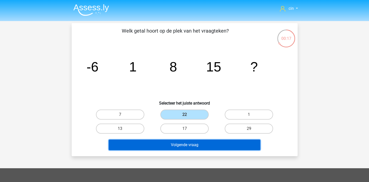
click at [178, 145] on button "Volgende vraag" at bounding box center [185, 145] width 152 height 11
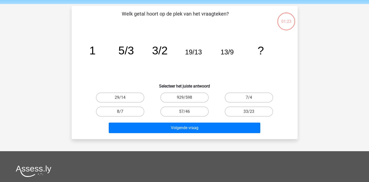
scroll to position [23, 0]
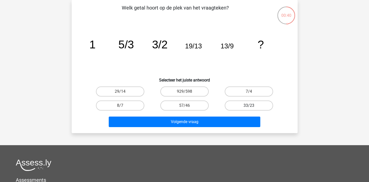
click at [240, 106] on label "33/23" at bounding box center [249, 105] width 48 height 10
click at [249, 106] on input "33/23" at bounding box center [250, 106] width 3 height 3
radio input "true"
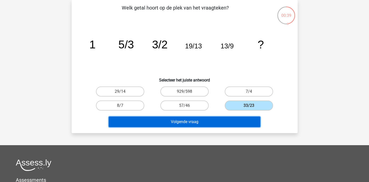
click at [187, 119] on button "Volgende vraag" at bounding box center [185, 122] width 152 height 11
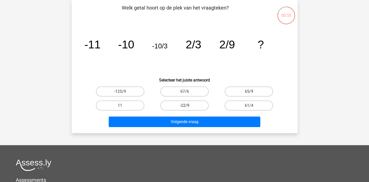
click at [181, 106] on label "-22/9" at bounding box center [184, 105] width 48 height 10
click at [184, 106] on input "-22/9" at bounding box center [185, 106] width 3 height 3
radio input "true"
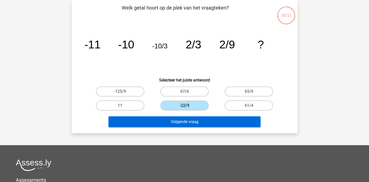
click at [174, 120] on button "Volgende vraag" at bounding box center [185, 122] width 152 height 11
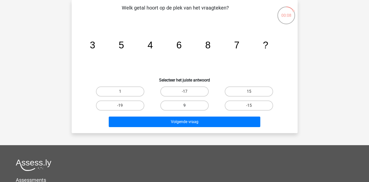
click at [174, 106] on label "9" at bounding box center [184, 105] width 48 height 10
click at [184, 106] on input "9" at bounding box center [185, 106] width 3 height 3
radio input "true"
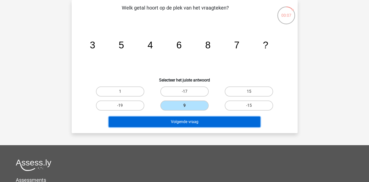
click at [183, 126] on button "Volgende vraag" at bounding box center [185, 122] width 152 height 11
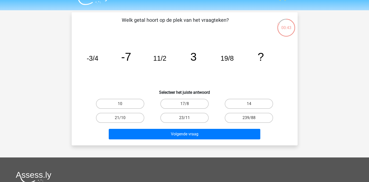
scroll to position [0, 0]
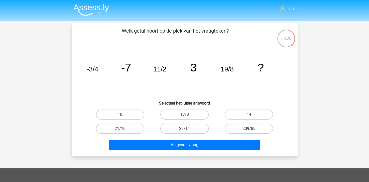
click at [243, 130] on label "239/88" at bounding box center [249, 129] width 48 height 10
click at [249, 130] on input "239/88" at bounding box center [250, 130] width 3 height 3
radio input "true"
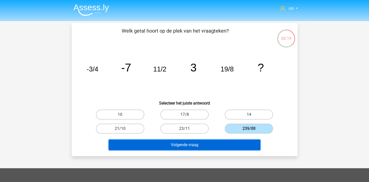
click at [220, 142] on button "Volgende vraag" at bounding box center [185, 145] width 152 height 11
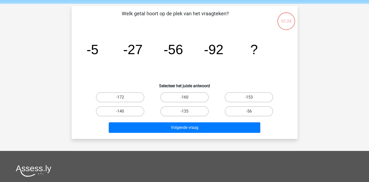
scroll to position [23, 0]
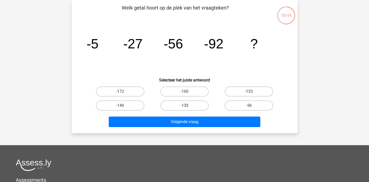
click at [175, 107] on label "-135" at bounding box center [184, 105] width 48 height 10
click at [184, 107] on input "-135" at bounding box center [185, 106] width 3 height 3
radio input "true"
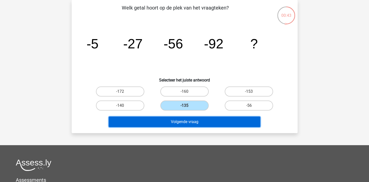
click at [176, 121] on button "Volgende vraag" at bounding box center [185, 122] width 152 height 11
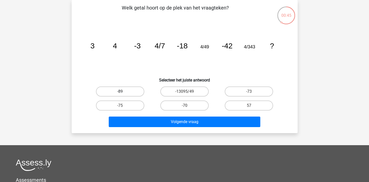
click at [116, 90] on label "-89" at bounding box center [120, 91] width 48 height 10
click at [120, 91] on input "-89" at bounding box center [121, 92] width 3 height 3
radio input "true"
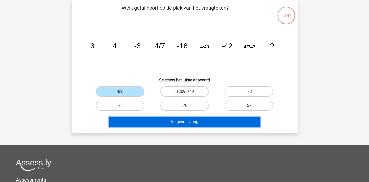
click at [153, 123] on button "Volgende vraag" at bounding box center [185, 122] width 152 height 11
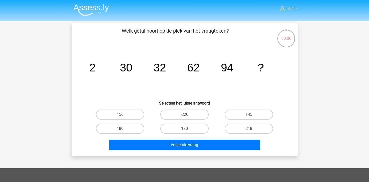
scroll to position [23, 0]
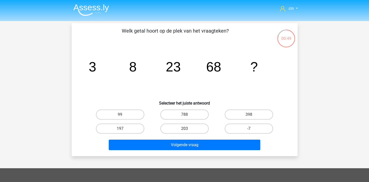
click at [182, 125] on label "203" at bounding box center [184, 129] width 48 height 10
click at [184, 129] on input "203" at bounding box center [185, 130] width 3 height 3
radio input "true"
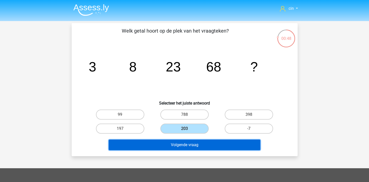
click at [186, 141] on button "Volgende vraag" at bounding box center [185, 145] width 152 height 11
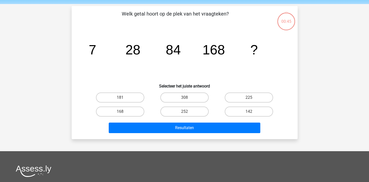
scroll to position [23, 0]
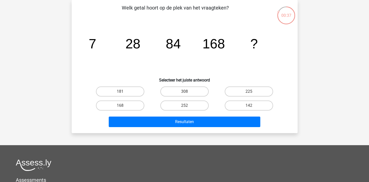
click at [175, 85] on div "308" at bounding box center [184, 91] width 64 height 14
click at [173, 88] on label "308" at bounding box center [184, 91] width 48 height 10
click at [184, 91] on input "308" at bounding box center [185, 92] width 3 height 3
radio input "true"
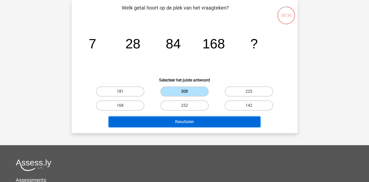
click at [165, 119] on button "Resultaten" at bounding box center [185, 122] width 152 height 11
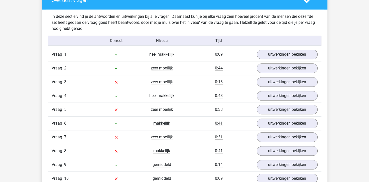
scroll to position [301, 0]
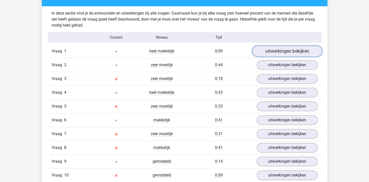
click at [269, 49] on link "uitwerkingen bekijken" at bounding box center [287, 51] width 70 height 11
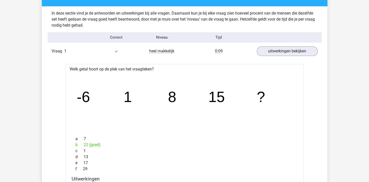
click at [256, 48] on div "uitwerkingen bekijken" at bounding box center [287, 51] width 68 height 10
click at [257, 49] on div "uitwerkingen bekijken" at bounding box center [287, 51] width 68 height 10
click at [264, 51] on link "uitwerkingen bekijken" at bounding box center [287, 51] width 70 height 11
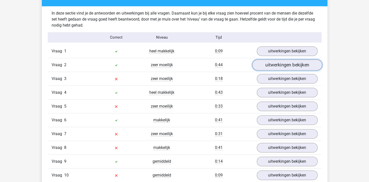
click at [265, 65] on link "uitwerkingen bekijken" at bounding box center [287, 65] width 70 height 11
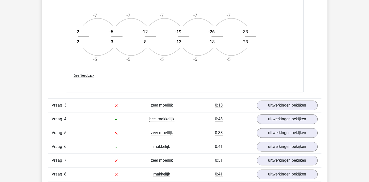
scroll to position [601, 0]
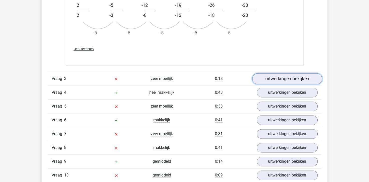
click at [266, 79] on link "uitwerkingen bekijken" at bounding box center [287, 78] width 70 height 11
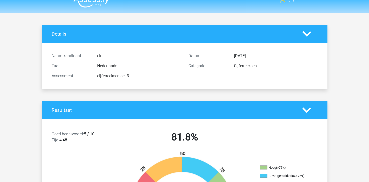
scroll to position [0, 0]
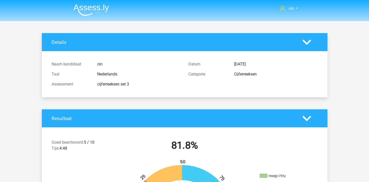
click at [84, 7] on img at bounding box center [91, 10] width 36 height 12
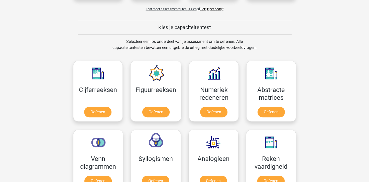
scroll to position [175, 0]
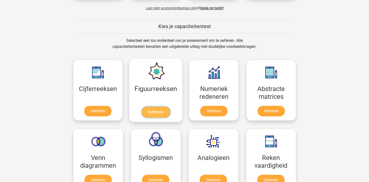
click at [157, 106] on link "Oefenen" at bounding box center [156, 111] width 29 height 11
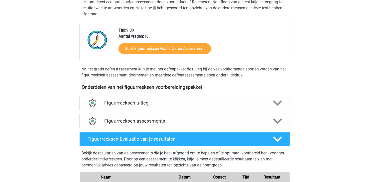
scroll to position [100, 0]
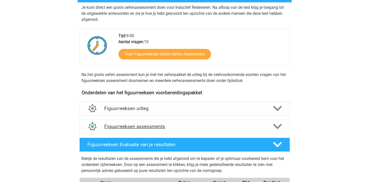
click at [131, 124] on h4 "Figuurreeksen assessments" at bounding box center [184, 127] width 161 height 6
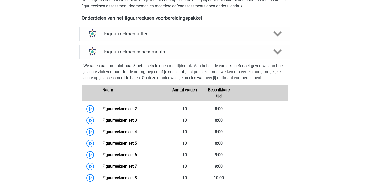
scroll to position [175, 0]
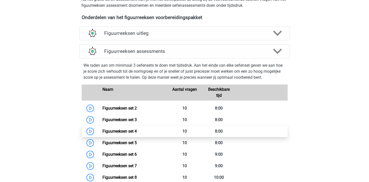
click at [121, 132] on link "Figuurreeksen set 4" at bounding box center [119, 131] width 34 height 5
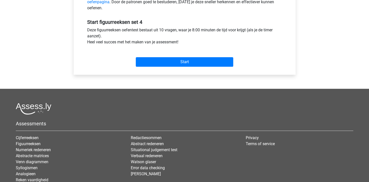
scroll to position [175, 0]
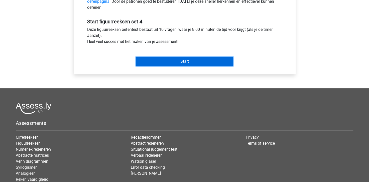
click at [191, 64] on input "Start" at bounding box center [184, 62] width 97 height 10
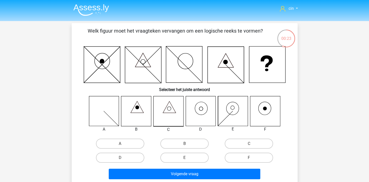
click at [204, 111] on icon at bounding box center [201, 111] width 30 height 30
click at [112, 158] on label "D" at bounding box center [120, 158] width 48 height 10
click at [120, 158] on input "D" at bounding box center [121, 159] width 3 height 3
radio input "true"
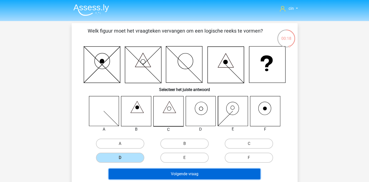
click at [130, 172] on button "Volgende vraag" at bounding box center [185, 174] width 152 height 11
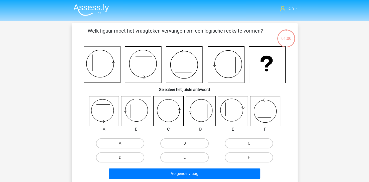
scroll to position [23, 0]
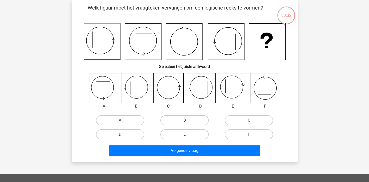
click at [190, 121] on label "B" at bounding box center [184, 120] width 48 height 10
click at [188, 121] on input "B" at bounding box center [185, 121] width 3 height 3
radio input "true"
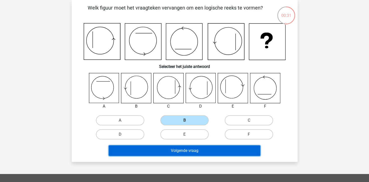
click at [194, 146] on button "Volgende vraag" at bounding box center [185, 150] width 152 height 11
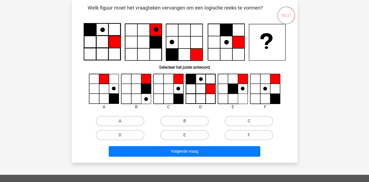
click at [229, 121] on label "C" at bounding box center [249, 121] width 48 height 10
click at [249, 121] on input "C" at bounding box center [250, 122] width 3 height 3
radio input "true"
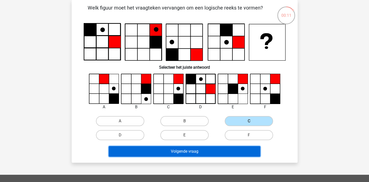
click at [202, 146] on button "Volgende vraag" at bounding box center [185, 151] width 152 height 11
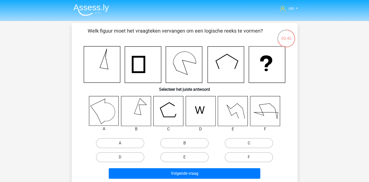
click at [132, 118] on icon at bounding box center [136, 111] width 30 height 30
click at [179, 145] on label "B" at bounding box center [184, 143] width 48 height 10
click at [184, 145] on input "B" at bounding box center [185, 144] width 3 height 3
radio input "true"
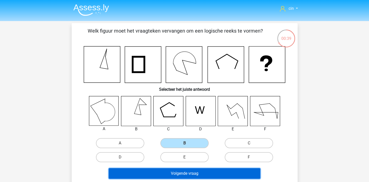
click at [185, 174] on button "Volgende vraag" at bounding box center [185, 173] width 152 height 11
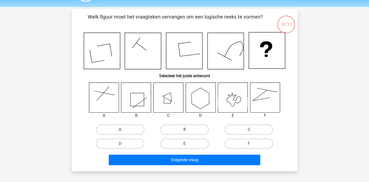
scroll to position [23, 0]
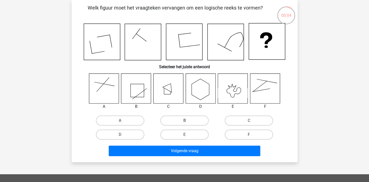
click at [181, 121] on label "B" at bounding box center [184, 121] width 48 height 10
click at [184, 121] on input "B" at bounding box center [185, 122] width 3 height 3
radio input "true"
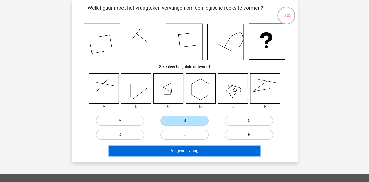
click at [169, 151] on button "Volgende vraag" at bounding box center [185, 151] width 152 height 11
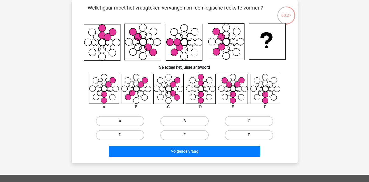
click at [127, 121] on label "A" at bounding box center [120, 121] width 48 height 10
click at [123, 121] on input "A" at bounding box center [121, 122] width 3 height 3
radio input "true"
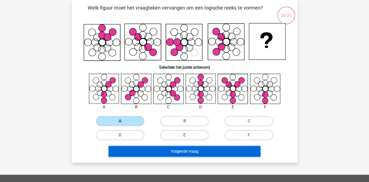
click at [149, 152] on button "Volgende vraag" at bounding box center [185, 151] width 152 height 11
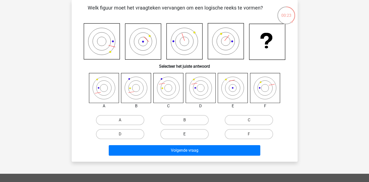
click at [163, 129] on label "E" at bounding box center [184, 134] width 48 height 10
click at [184, 134] on input "E" at bounding box center [185, 135] width 3 height 3
radio input "true"
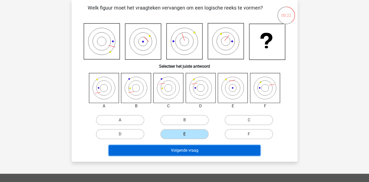
click at [163, 152] on button "Volgende vraag" at bounding box center [185, 150] width 152 height 11
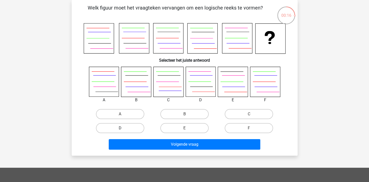
click at [130, 128] on label "D" at bounding box center [120, 128] width 48 height 10
click at [123, 128] on input "D" at bounding box center [121, 129] width 3 height 3
radio input "true"
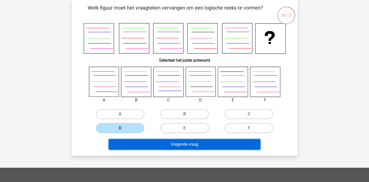
click at [141, 146] on button "Volgende vraag" at bounding box center [185, 144] width 152 height 11
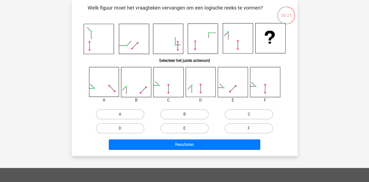
drag, startPoint x: 232, startPoint y: 113, endPoint x: 227, endPoint y: 123, distance: 10.5
click at [232, 114] on label "C" at bounding box center [249, 114] width 48 height 10
click at [249, 114] on input "C" at bounding box center [250, 115] width 3 height 3
radio input "true"
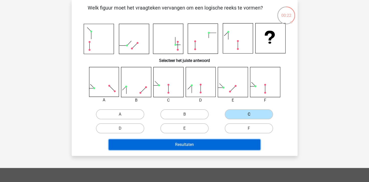
click at [195, 143] on button "Resultaten" at bounding box center [185, 144] width 152 height 11
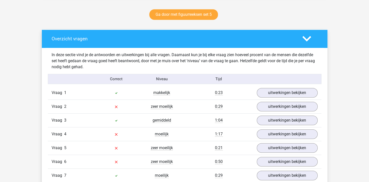
scroll to position [301, 0]
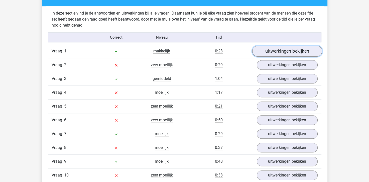
click at [298, 49] on link "uitwerkingen bekijken" at bounding box center [287, 51] width 70 height 11
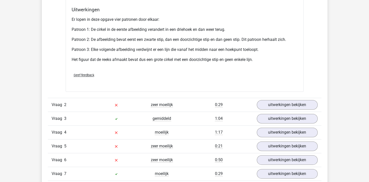
scroll to position [601, 0]
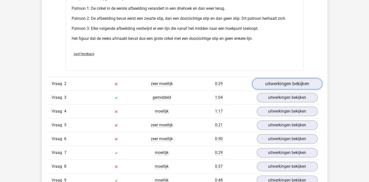
click at [272, 84] on link "uitwerkingen bekijken" at bounding box center [287, 83] width 70 height 11
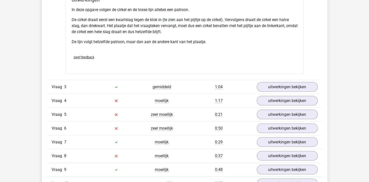
scroll to position [952, 0]
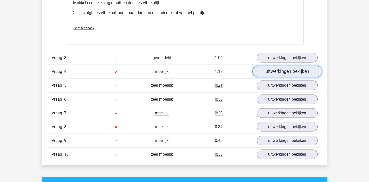
click at [261, 75] on link "uitwerkingen bekijken" at bounding box center [287, 71] width 70 height 11
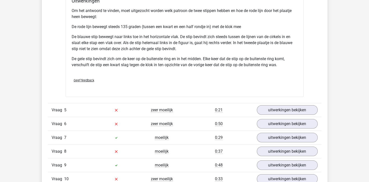
scroll to position [1278, 0]
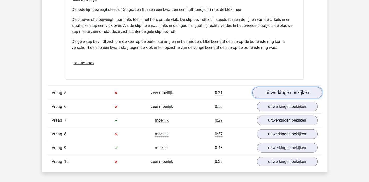
click at [278, 93] on link "uitwerkingen bekijken" at bounding box center [287, 92] width 70 height 11
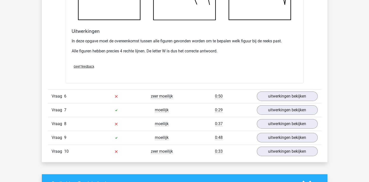
scroll to position [1579, 0]
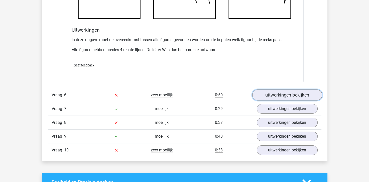
click at [278, 96] on link "uitwerkingen bekijken" at bounding box center [287, 94] width 70 height 11
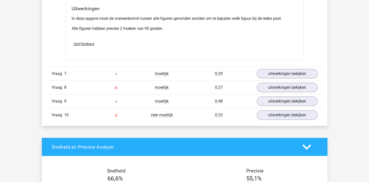
scroll to position [1904, 0]
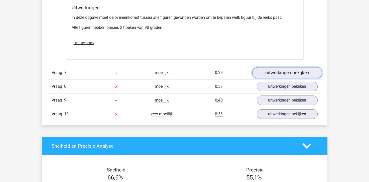
click at [281, 68] on link "uitwerkingen bekijken" at bounding box center [287, 72] width 70 height 11
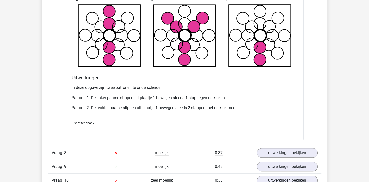
scroll to position [2155, 0]
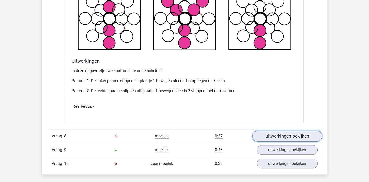
click at [289, 131] on link "uitwerkingen bekijken" at bounding box center [287, 136] width 70 height 11
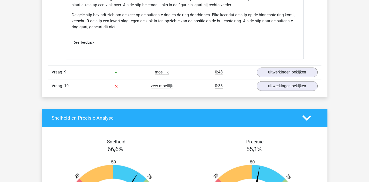
scroll to position [2581, 0]
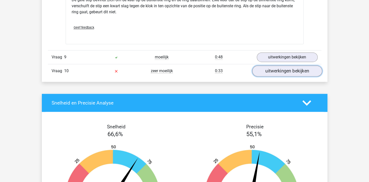
click at [293, 70] on link "uitwerkingen bekijken" at bounding box center [287, 70] width 70 height 11
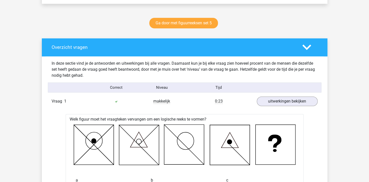
scroll to position [100, 0]
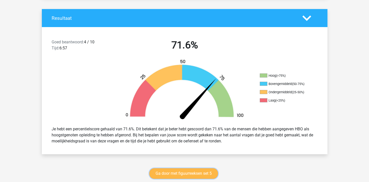
click at [181, 172] on link "Ga door met figuurreeksen set 5" at bounding box center [183, 173] width 69 height 11
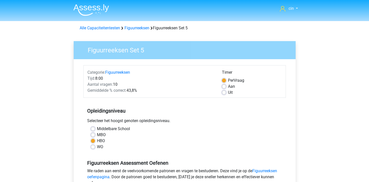
scroll to position [100, 0]
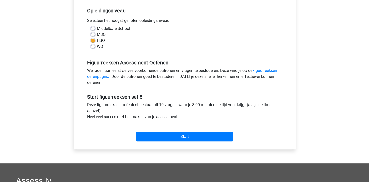
click at [200, 141] on div "Start" at bounding box center [184, 133] width 202 height 22
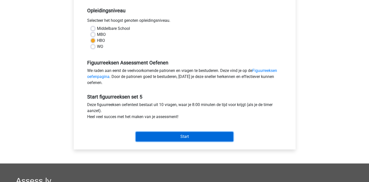
click at [199, 140] on input "Start" at bounding box center [184, 137] width 97 height 10
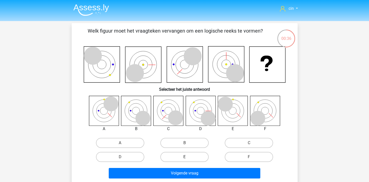
click at [191, 155] on label "E" at bounding box center [184, 157] width 48 height 10
click at [188, 157] on input "E" at bounding box center [185, 158] width 3 height 3
radio input "true"
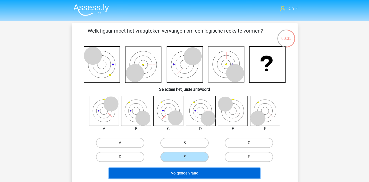
click at [182, 172] on button "Volgende vraag" at bounding box center [185, 173] width 152 height 11
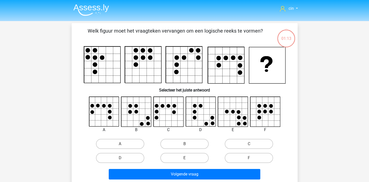
scroll to position [23, 0]
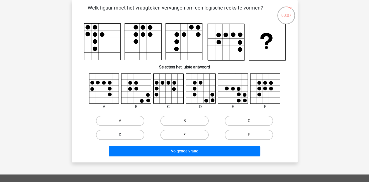
click at [135, 134] on label "D" at bounding box center [120, 135] width 48 height 10
click at [123, 135] on input "D" at bounding box center [121, 136] width 3 height 3
radio input "true"
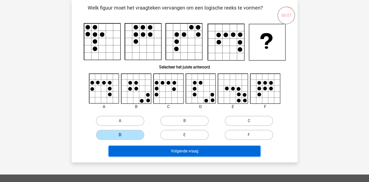
click at [143, 152] on button "Volgende vraag" at bounding box center [185, 151] width 152 height 11
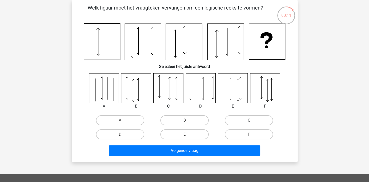
drag, startPoint x: 231, startPoint y: 120, endPoint x: 227, endPoint y: 133, distance: 13.6
click at [231, 120] on label "C" at bounding box center [249, 120] width 48 height 10
click at [249, 120] on input "C" at bounding box center [250, 121] width 3 height 3
radio input "true"
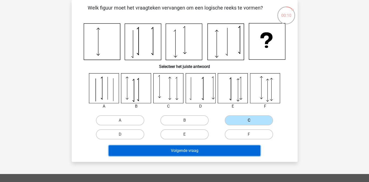
click at [211, 150] on button "Volgende vraag" at bounding box center [185, 150] width 152 height 11
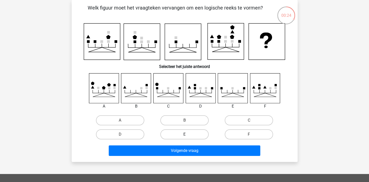
click at [189, 133] on label "E" at bounding box center [184, 134] width 48 height 10
click at [188, 134] on input "E" at bounding box center [185, 135] width 3 height 3
radio input "true"
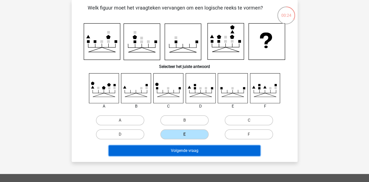
click at [187, 152] on button "Volgende vraag" at bounding box center [185, 150] width 152 height 11
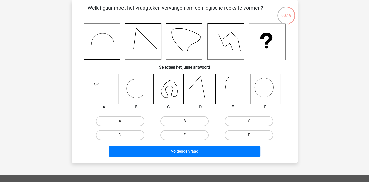
click at [262, 92] on icon at bounding box center [265, 89] width 30 height 30
drag, startPoint x: 247, startPoint y: 133, endPoint x: 236, endPoint y: 143, distance: 15.1
click at [246, 133] on label "F" at bounding box center [249, 135] width 48 height 10
click at [249, 135] on input "F" at bounding box center [250, 136] width 3 height 3
radio input "true"
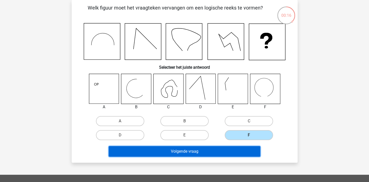
click at [221, 152] on button "Volgende vraag" at bounding box center [185, 151] width 152 height 11
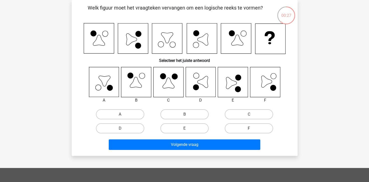
drag, startPoint x: 242, startPoint y: 129, endPoint x: 235, endPoint y: 135, distance: 9.2
click at [242, 129] on label "F" at bounding box center [249, 128] width 48 height 10
click at [249, 129] on input "F" at bounding box center [250, 129] width 3 height 3
radio input "true"
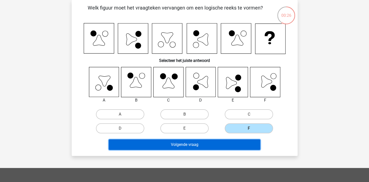
click at [227, 143] on button "Volgende vraag" at bounding box center [185, 144] width 152 height 11
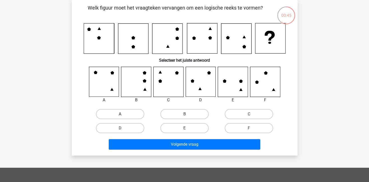
click at [115, 115] on label "A" at bounding box center [120, 114] width 48 height 10
click at [120, 115] on input "A" at bounding box center [121, 115] width 3 height 3
radio input "true"
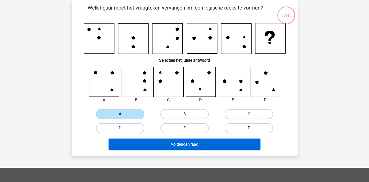
click at [128, 139] on button "Volgende vraag" at bounding box center [185, 144] width 152 height 11
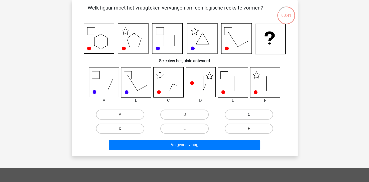
click at [239, 111] on label "C" at bounding box center [249, 114] width 48 height 10
click at [249, 115] on input "C" at bounding box center [250, 116] width 3 height 3
radio input "true"
click at [208, 154] on div "Welk figuur moet het vraagteken vervangen om een logische reeks te vormen? Sele…" at bounding box center [185, 78] width 226 height 156
click at [205, 150] on div "Volgende vraag" at bounding box center [184, 146] width 193 height 13
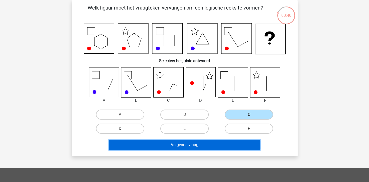
click at [201, 148] on button "Volgende vraag" at bounding box center [185, 145] width 152 height 11
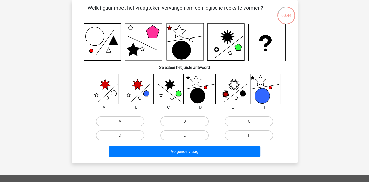
click at [185, 136] on input "E" at bounding box center [185, 136] width 3 height 3
radio input "true"
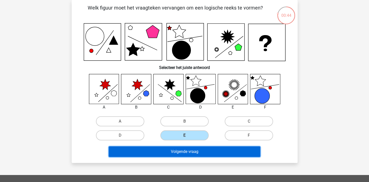
click at [184, 154] on button "Volgende vraag" at bounding box center [185, 151] width 152 height 11
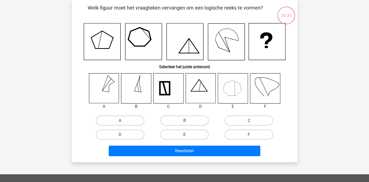
drag, startPoint x: 189, startPoint y: 133, endPoint x: 187, endPoint y: 147, distance: 13.5
click at [188, 134] on label "E" at bounding box center [184, 135] width 48 height 10
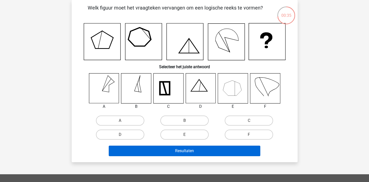
click at [188, 135] on input "E" at bounding box center [185, 136] width 3 height 3
radio input "true"
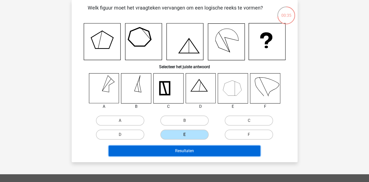
click at [188, 148] on button "Resultaten" at bounding box center [185, 151] width 152 height 11
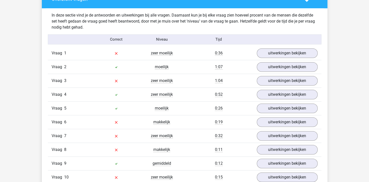
scroll to position [301, 0]
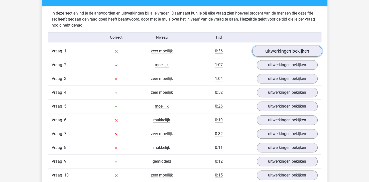
click at [270, 48] on link "uitwerkingen bekijken" at bounding box center [287, 51] width 70 height 11
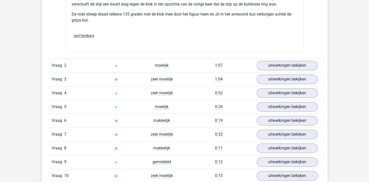
scroll to position [651, 0]
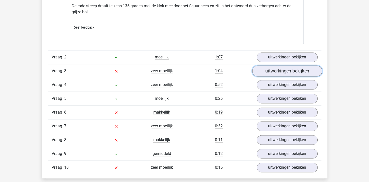
click at [277, 73] on link "uitwerkingen bekijken" at bounding box center [287, 71] width 70 height 11
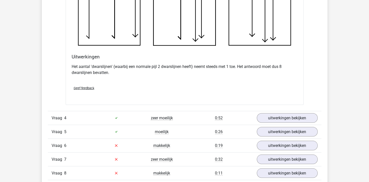
scroll to position [952, 0]
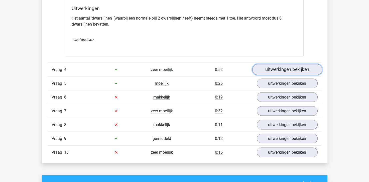
click at [293, 70] on link "uitwerkingen bekijken" at bounding box center [287, 69] width 70 height 11
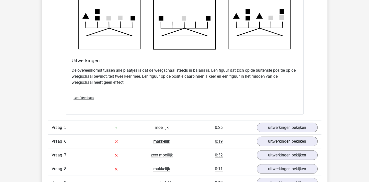
scroll to position [1203, 0]
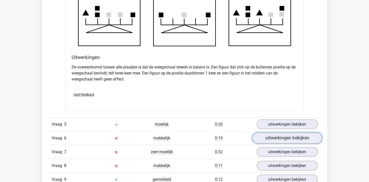
click at [273, 134] on link "uitwerkingen bekijken" at bounding box center [287, 138] width 70 height 11
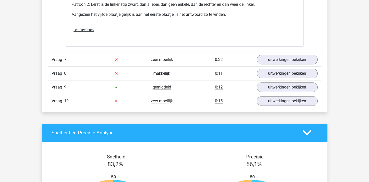
scroll to position [1604, 0]
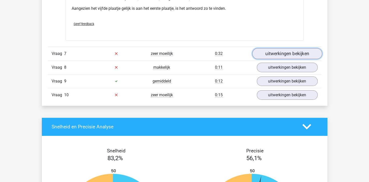
click at [269, 53] on link "uitwerkingen bekijken" at bounding box center [287, 53] width 70 height 11
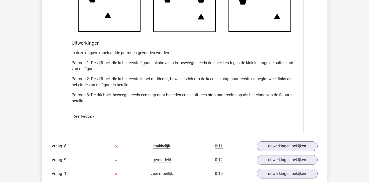
scroll to position [1854, 0]
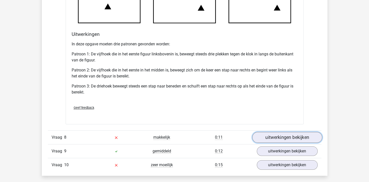
click at [275, 137] on link "uitwerkingen bekijken" at bounding box center [287, 137] width 70 height 11
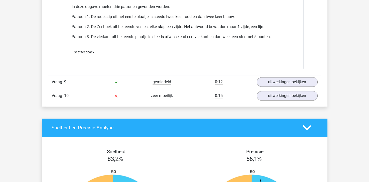
scroll to position [2230, 0]
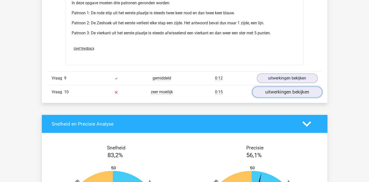
click at [274, 89] on link "uitwerkingen bekijken" at bounding box center [287, 92] width 70 height 11
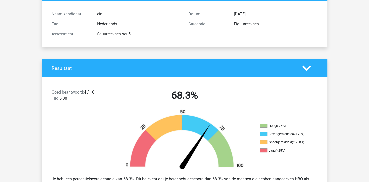
scroll to position [0, 0]
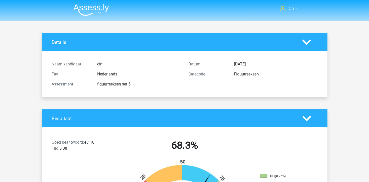
click at [98, 14] on img at bounding box center [91, 10] width 36 height 12
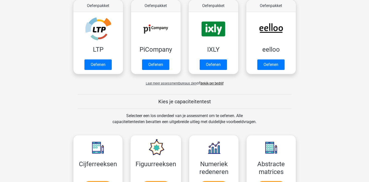
scroll to position [226, 0]
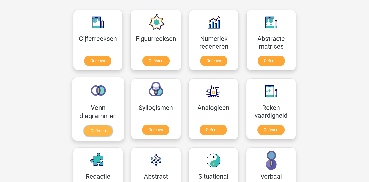
click at [104, 125] on link "Oefenen" at bounding box center [98, 130] width 29 height 11
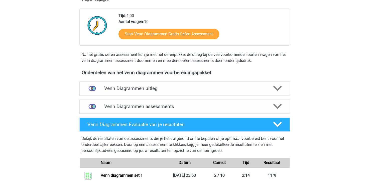
scroll to position [125, 0]
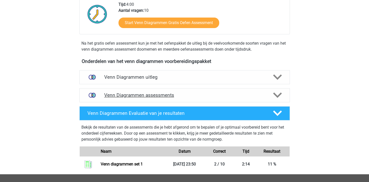
click at [115, 95] on h4 "Venn Diagrammen assessments" at bounding box center [184, 95] width 161 height 6
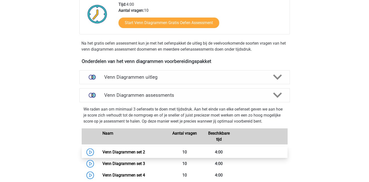
click at [132, 150] on link "Venn Diagrammen set 2" at bounding box center [123, 152] width 43 height 5
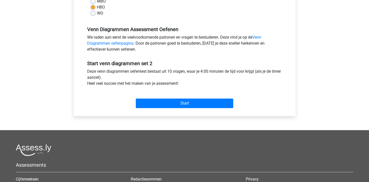
scroll to position [150, 0]
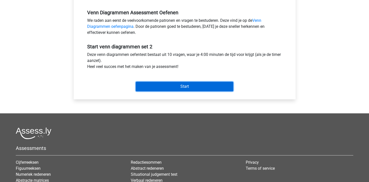
click at [190, 85] on input "Start" at bounding box center [184, 87] width 97 height 10
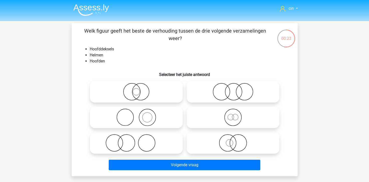
click at [138, 87] on input "radio" at bounding box center [137, 87] width 3 height 3
radio input "true"
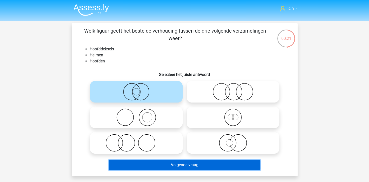
click at [188, 167] on button "Volgende vraag" at bounding box center [185, 165] width 152 height 11
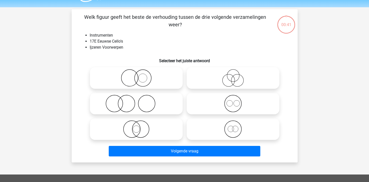
scroll to position [23, 0]
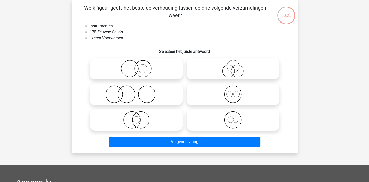
click at [134, 99] on icon at bounding box center [136, 94] width 89 height 18
click at [136, 92] on input "radio" at bounding box center [137, 89] width 3 height 3
radio input "true"
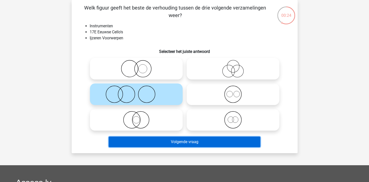
click at [170, 142] on button "Volgende vraag" at bounding box center [185, 142] width 152 height 11
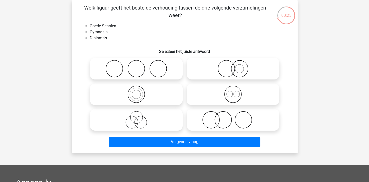
click at [123, 95] on icon at bounding box center [136, 94] width 89 height 18
click at [136, 92] on input "radio" at bounding box center [137, 89] width 3 height 3
radio input "true"
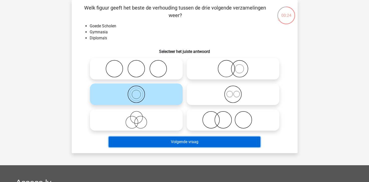
click at [121, 144] on button "Volgende vraag" at bounding box center [185, 142] width 152 height 11
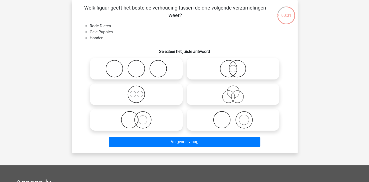
click at [131, 118] on icon at bounding box center [136, 120] width 89 height 18
click at [136, 117] on input "radio" at bounding box center [137, 115] width 3 height 3
radio input "true"
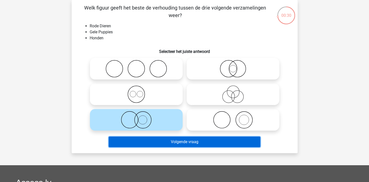
click at [150, 139] on button "Volgende vraag" at bounding box center [185, 142] width 152 height 11
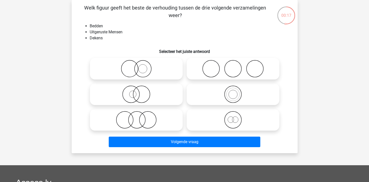
click at [139, 122] on icon at bounding box center [136, 120] width 89 height 18
click at [139, 117] on input "radio" at bounding box center [137, 115] width 3 height 3
radio input "true"
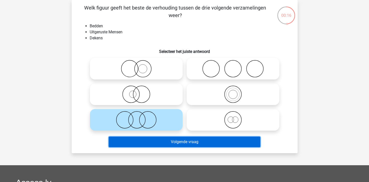
click at [150, 138] on button "Volgende vraag" at bounding box center [185, 142] width 152 height 11
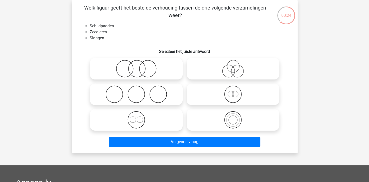
click at [151, 100] on icon at bounding box center [136, 94] width 89 height 18
click at [140, 92] on input "radio" at bounding box center [137, 89] width 3 height 3
radio input "true"
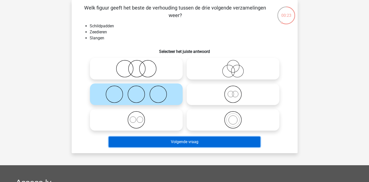
click at [170, 142] on button "Volgende vraag" at bounding box center [185, 142] width 152 height 11
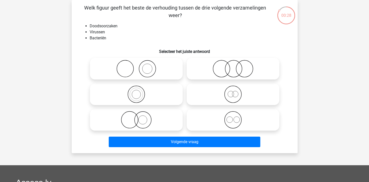
click at [224, 120] on icon at bounding box center [233, 120] width 89 height 18
click at [233, 117] on input "radio" at bounding box center [234, 115] width 3 height 3
radio input "true"
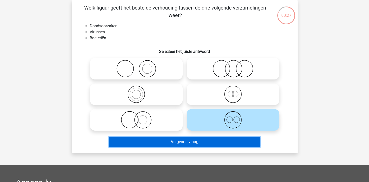
click at [213, 141] on button "Volgende vraag" at bounding box center [185, 142] width 152 height 11
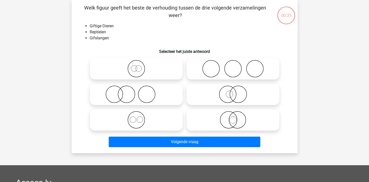
drag, startPoint x: 122, startPoint y: 125, endPoint x: 140, endPoint y: 122, distance: 18.4
click at [125, 125] on icon at bounding box center [136, 120] width 89 height 18
click at [136, 117] on input "radio" at bounding box center [137, 115] width 3 height 3
radio input "true"
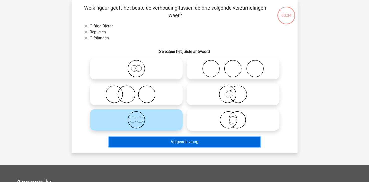
click at [150, 141] on button "Volgende vraag" at bounding box center [185, 142] width 152 height 11
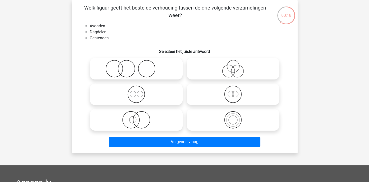
click at [140, 92] on icon at bounding box center [136, 94] width 89 height 18
click at [140, 92] on input "radio" at bounding box center [137, 89] width 3 height 3
radio input "true"
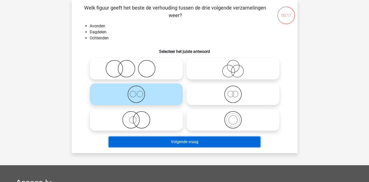
click at [183, 141] on button "Volgende vraag" at bounding box center [185, 142] width 152 height 11
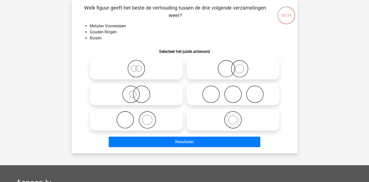
click at [225, 69] on icon at bounding box center [233, 69] width 89 height 18
click at [233, 66] on input "radio" at bounding box center [234, 64] width 3 height 3
radio input "true"
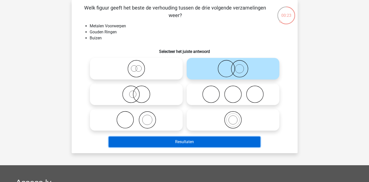
click at [189, 142] on button "Resultaten" at bounding box center [185, 142] width 152 height 11
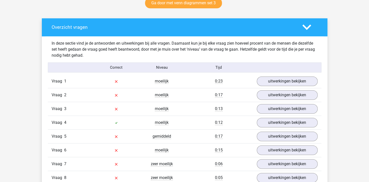
scroll to position [301, 0]
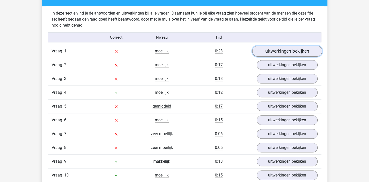
click at [272, 52] on link "uitwerkingen bekijken" at bounding box center [287, 51] width 70 height 11
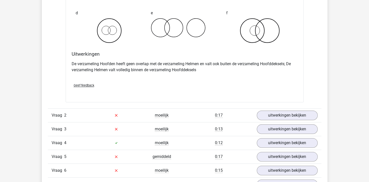
scroll to position [451, 0]
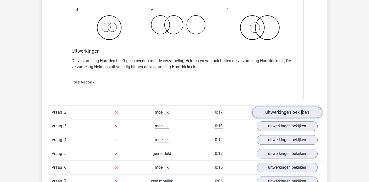
click at [294, 110] on link "uitwerkingen bekijken" at bounding box center [287, 112] width 70 height 11
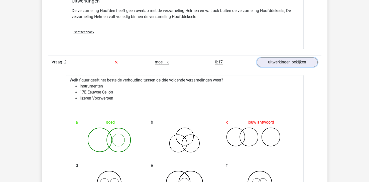
scroll to position [526, 0]
